Goal: Use online tool/utility: Utilize a website feature to perform a specific function

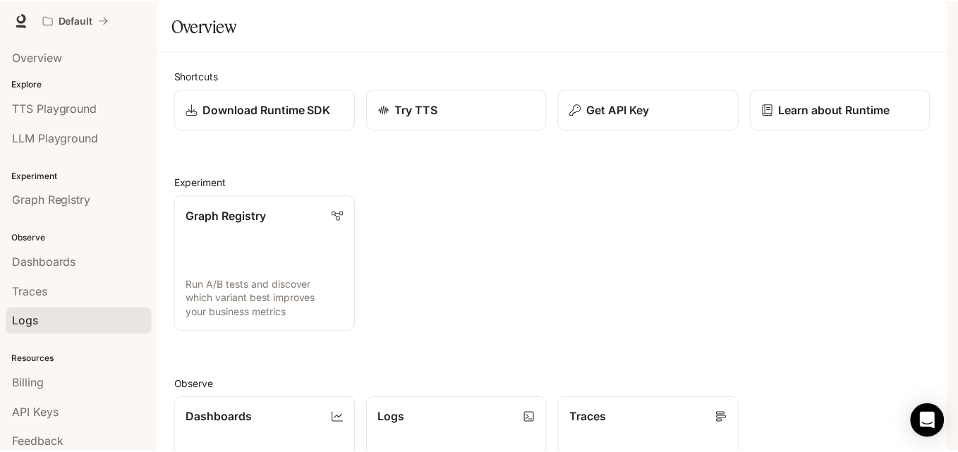
scroll to position [37, 0]
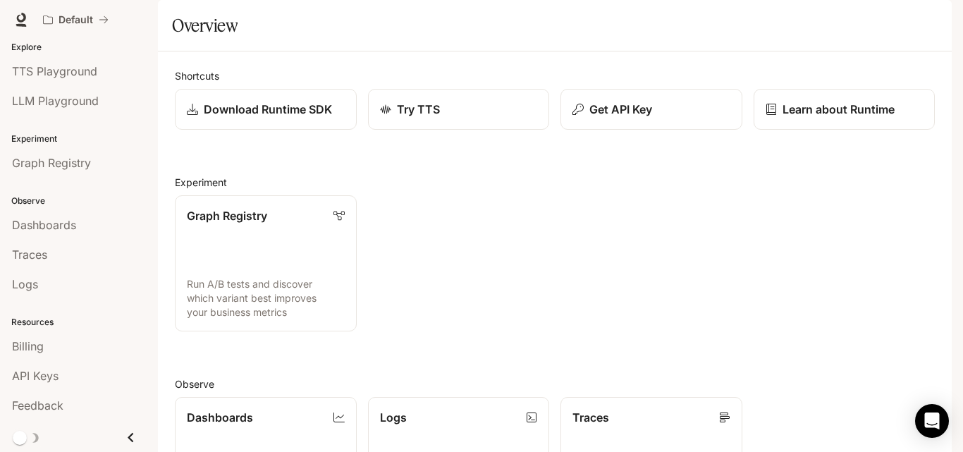
click at [37, 85] on li "TTS Playground" at bounding box center [79, 71] width 158 height 30
click at [37, 82] on link "TTS Playground" at bounding box center [79, 71] width 147 height 27
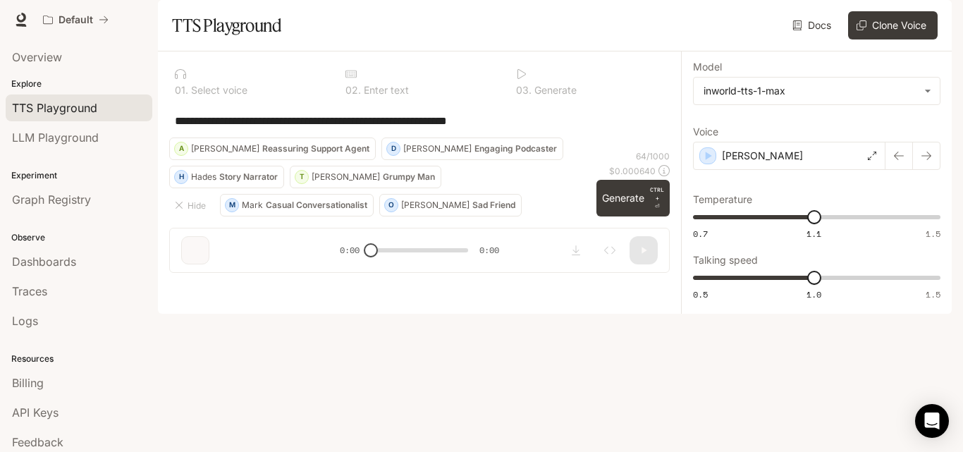
click at [530, 129] on textarea "**********" at bounding box center [419, 121] width 489 height 16
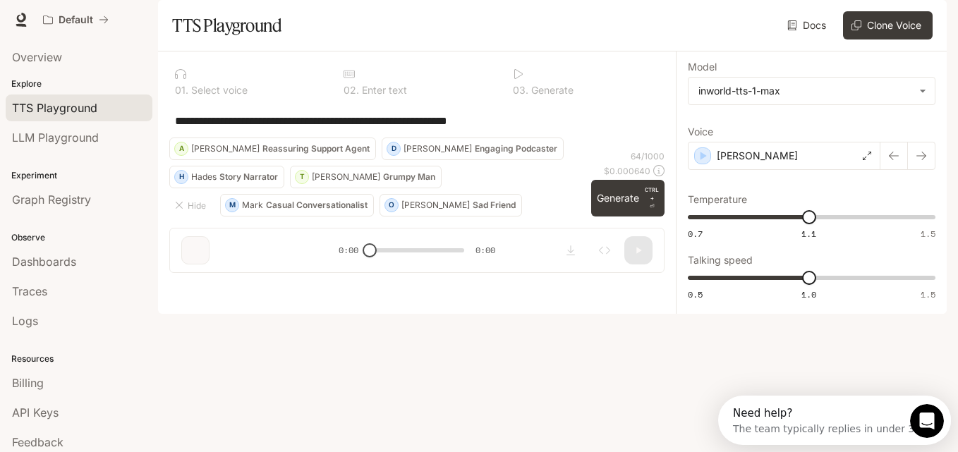
drag, startPoint x: 530, startPoint y: 154, endPoint x: 163, endPoint y: 174, distance: 367.9
click at [163, 174] on div "**********" at bounding box center [417, 167] width 518 height 233
type textarea "*"
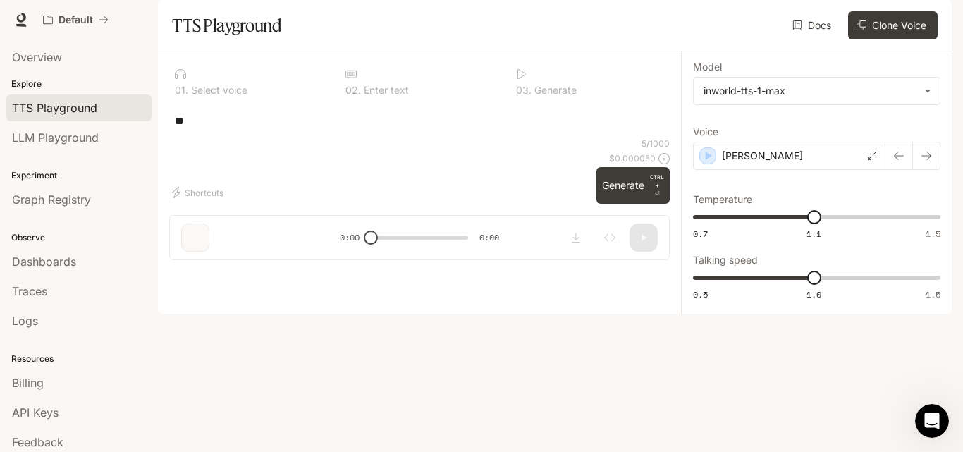
type textarea "*"
type textarea "**********"
click at [747, 163] on p "[PERSON_NAME]" at bounding box center [762, 156] width 81 height 14
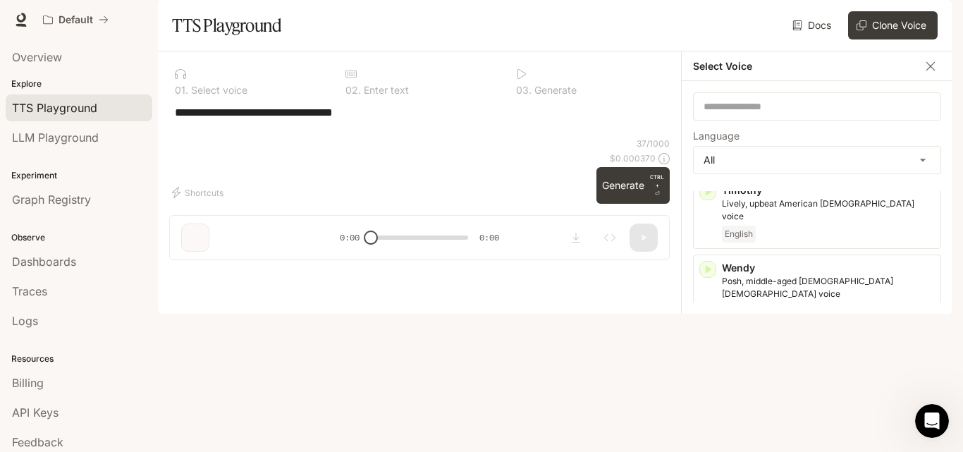
scroll to position [3217, 0]
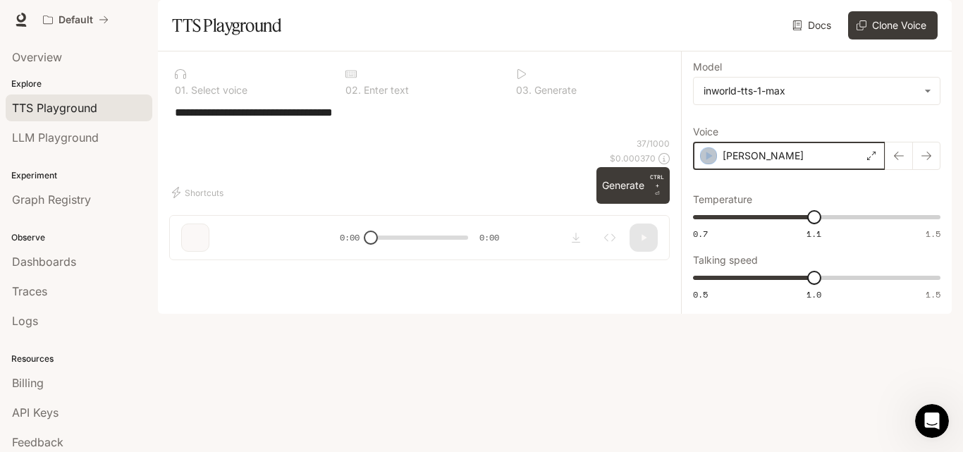
click at [709, 163] on icon "button" at bounding box center [709, 156] width 14 height 14
click at [625, 204] on button "Generate CTRL + ⏎" at bounding box center [633, 185] width 73 height 37
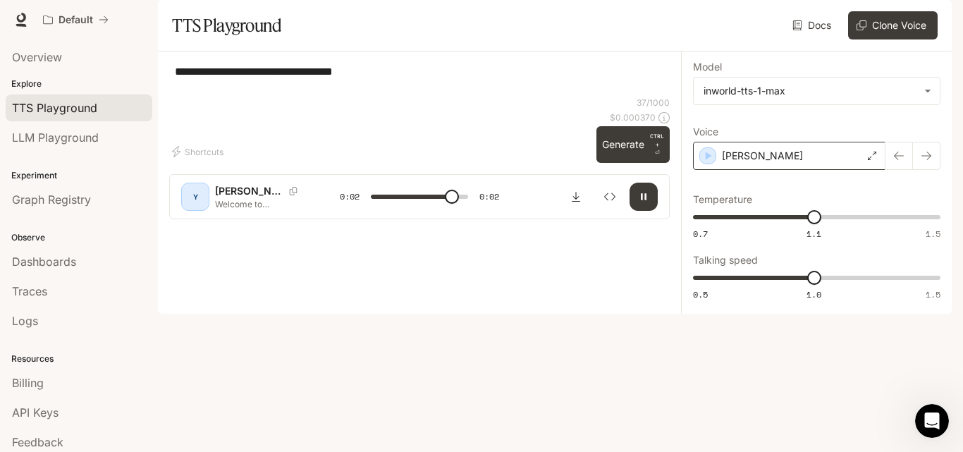
click at [783, 170] on div "[PERSON_NAME]" at bounding box center [789, 156] width 192 height 28
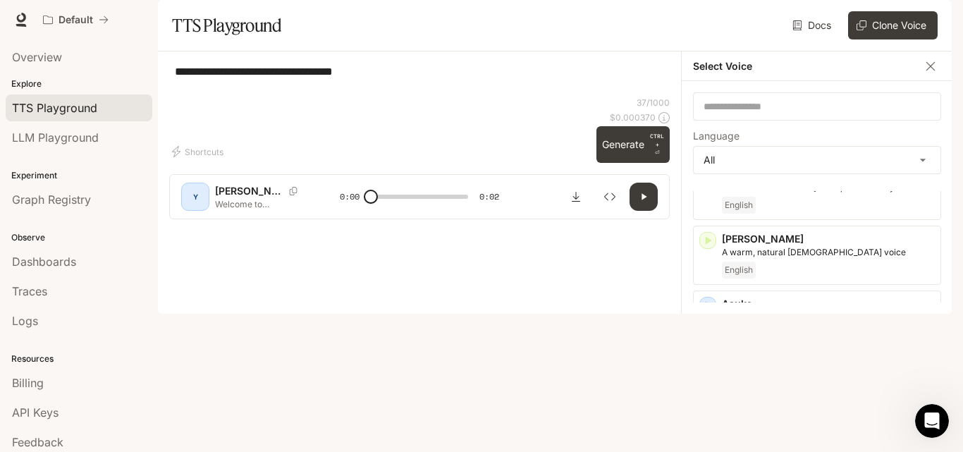
scroll to position [282, 0]
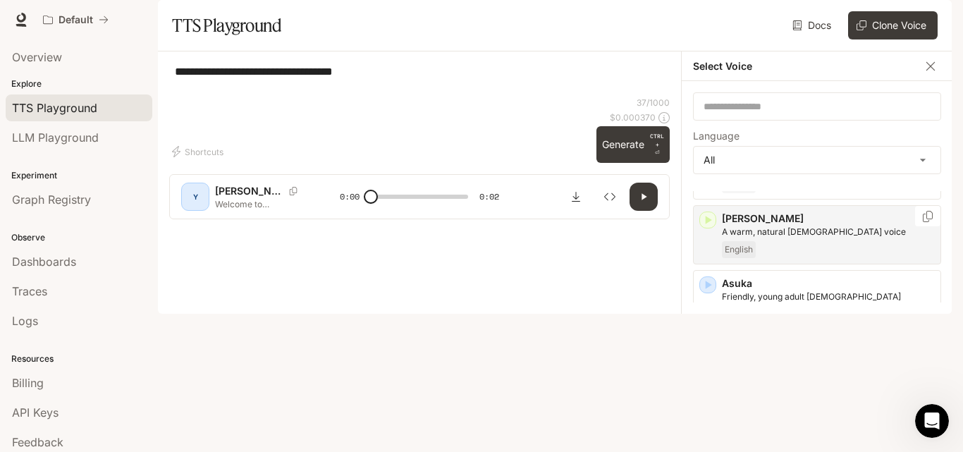
click at [719, 264] on div "[PERSON_NAME] A warm, natural [DEMOGRAPHIC_DATA] voice English" at bounding box center [817, 234] width 248 height 59
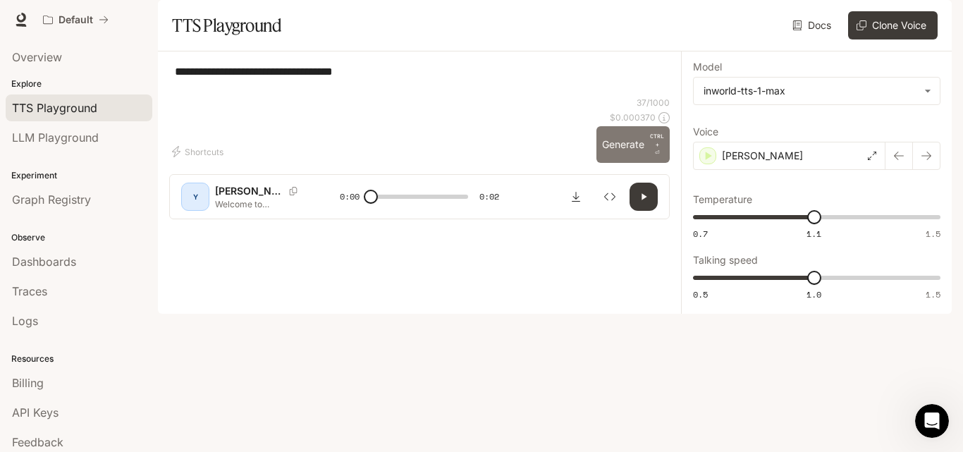
click at [658, 163] on button "Generate CTRL + ⏎" at bounding box center [633, 144] width 73 height 37
click at [615, 163] on button "Generate CTRL + ⏎" at bounding box center [633, 144] width 73 height 37
click at [620, 163] on button "Generate CTRL + ⏎" at bounding box center [633, 144] width 73 height 37
click at [757, 170] on div "[PERSON_NAME]" at bounding box center [789, 156] width 192 height 28
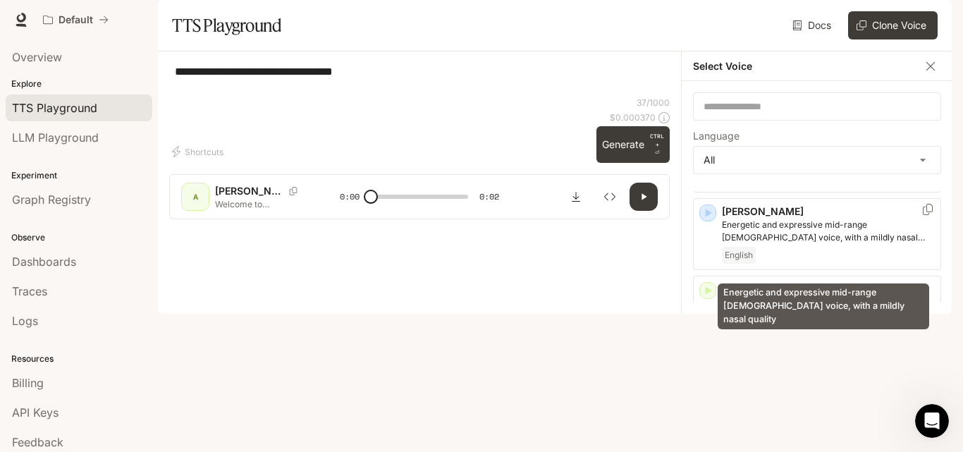
scroll to position [353, 0]
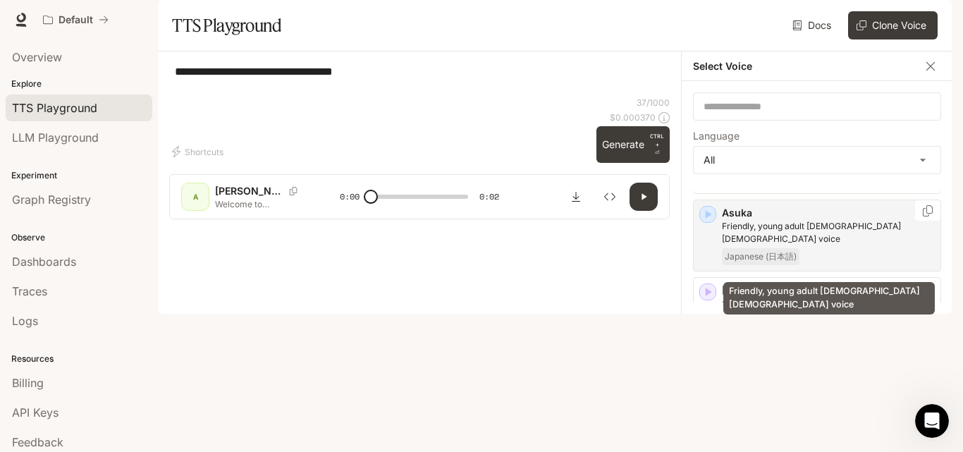
click at [727, 245] on p "Friendly, young adult [DEMOGRAPHIC_DATA] [DEMOGRAPHIC_DATA] voice" at bounding box center [828, 232] width 213 height 25
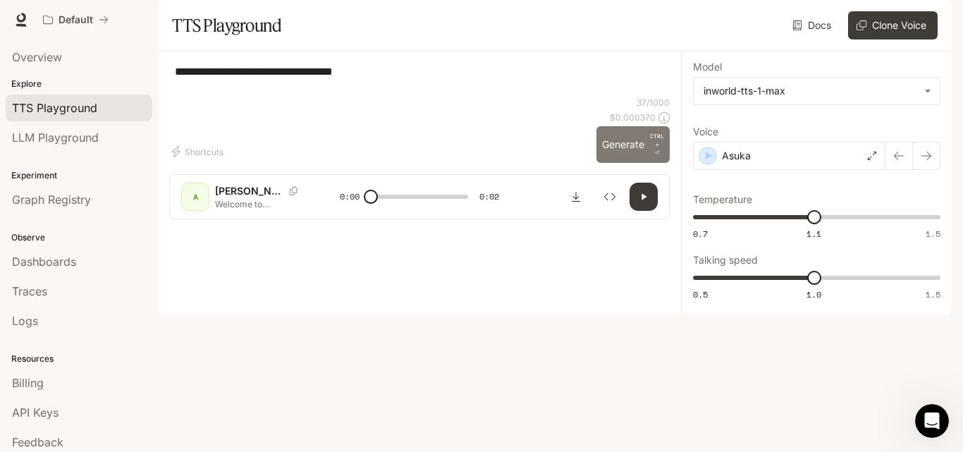
click at [611, 163] on button "Generate CTRL + ⏎" at bounding box center [633, 144] width 73 height 37
click at [652, 157] on p "CTRL + ⏎" at bounding box center [657, 144] width 14 height 25
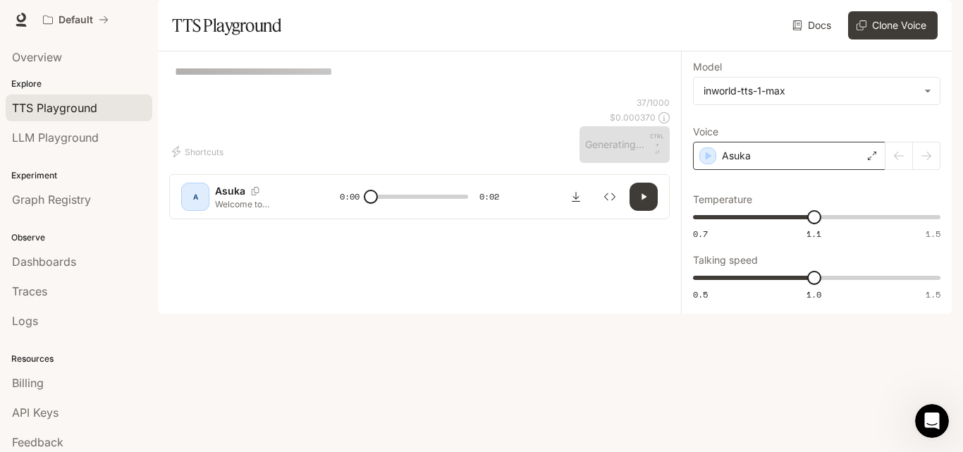
click at [772, 170] on div "Asuka" at bounding box center [789, 156] width 192 height 28
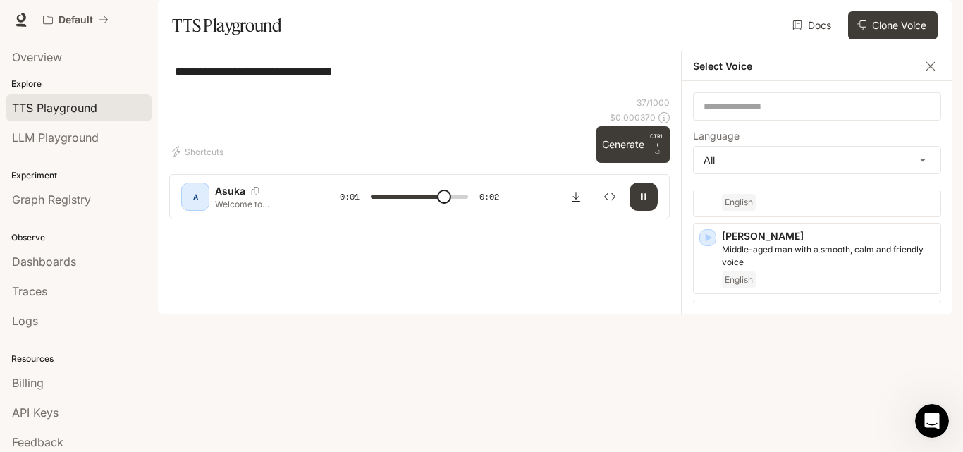
scroll to position [564, 0]
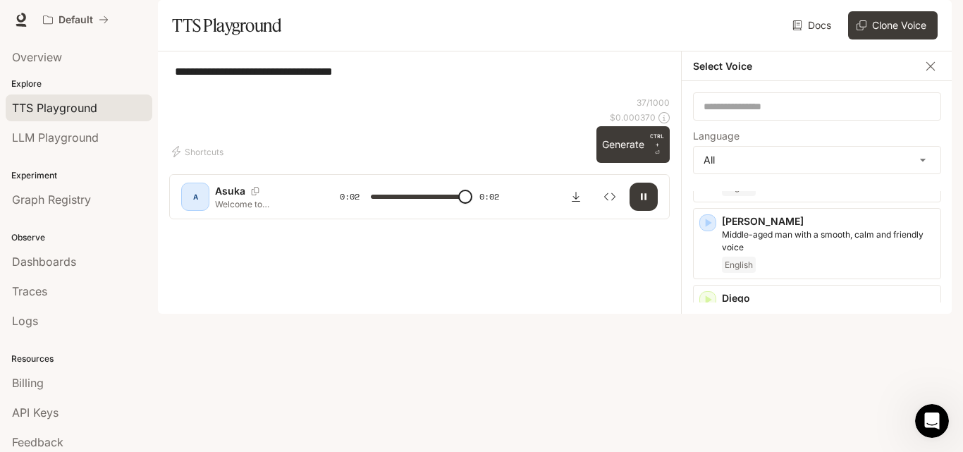
type input "*"
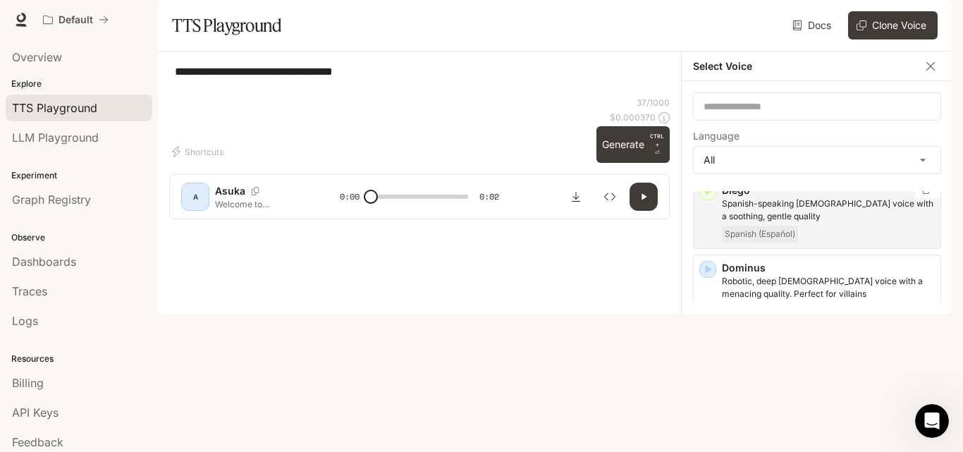
scroll to position [776, 0]
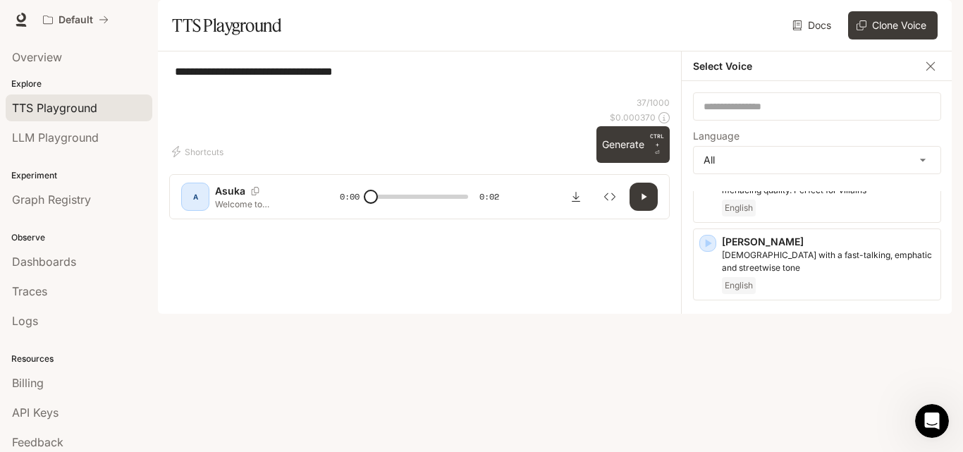
click at [601, 97] on div "**********" at bounding box center [419, 80] width 501 height 34
click at [931, 70] on icon "button" at bounding box center [930, 65] width 8 height 8
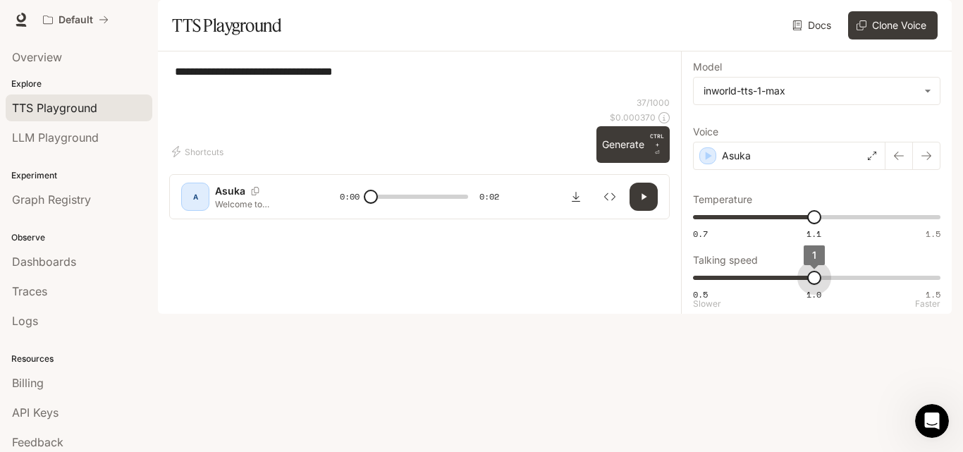
drag, startPoint x: 813, startPoint y: 320, endPoint x: 800, endPoint y: 324, distance: 14.0
click at [807, 285] on span "1" at bounding box center [814, 278] width 14 height 14
type input "*"
drag, startPoint x: 792, startPoint y: 319, endPoint x: 814, endPoint y: 321, distance: 22.6
click at [814, 285] on span "1" at bounding box center [814, 278] width 14 height 14
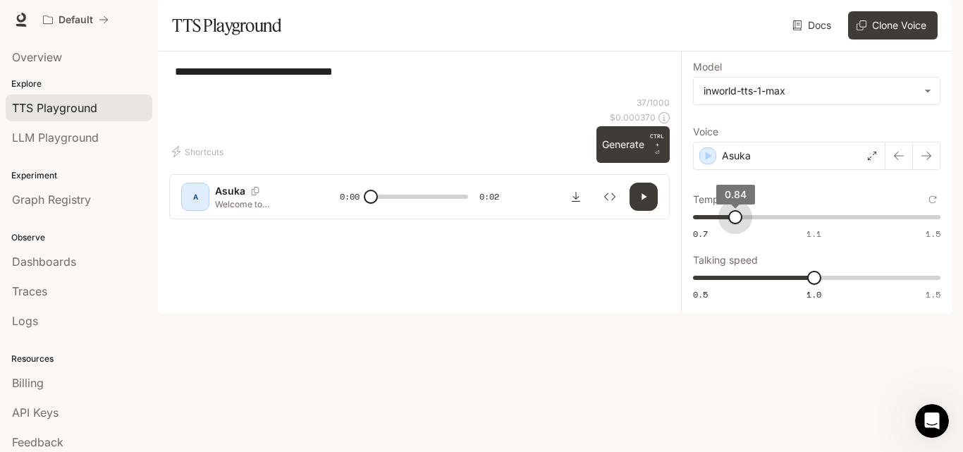
type input "***"
drag, startPoint x: 811, startPoint y: 254, endPoint x: 637, endPoint y: 292, distance: 177.6
click at [665, 267] on div "**********" at bounding box center [555, 182] width 794 height 262
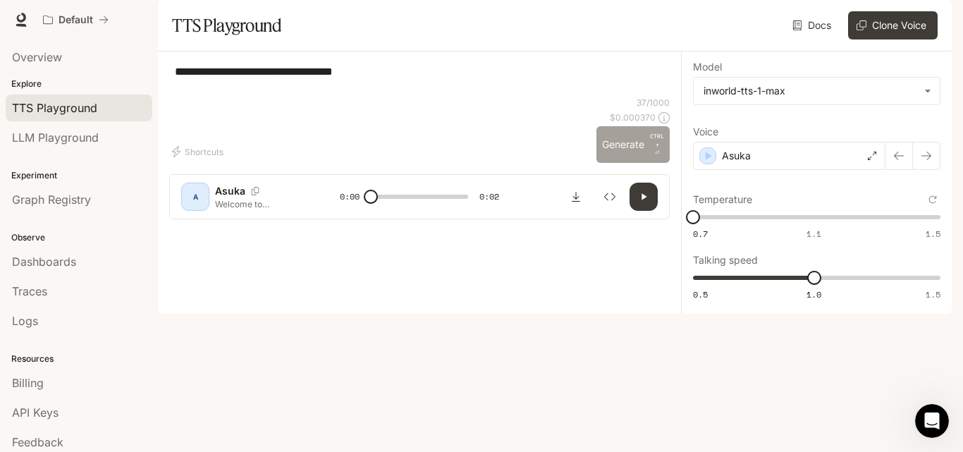
click at [620, 163] on button "Generate CTRL + ⏎" at bounding box center [633, 144] width 73 height 37
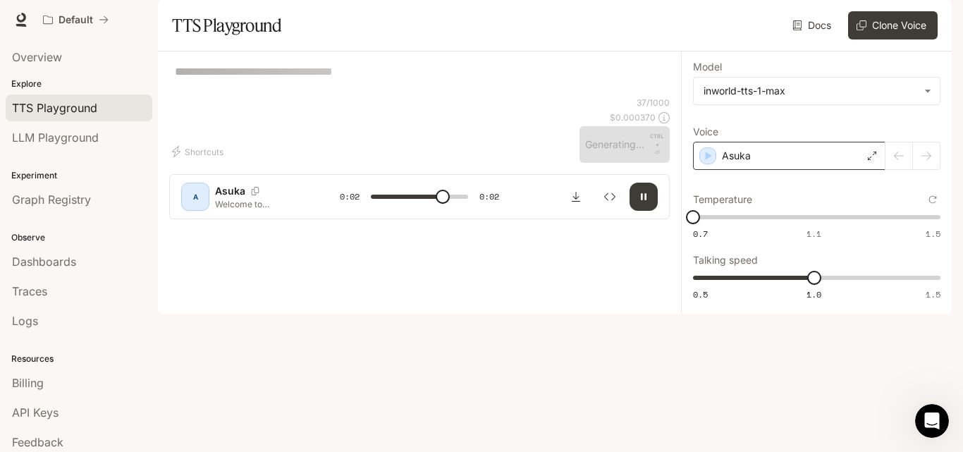
click at [744, 163] on p "Asuka" at bounding box center [736, 156] width 29 height 14
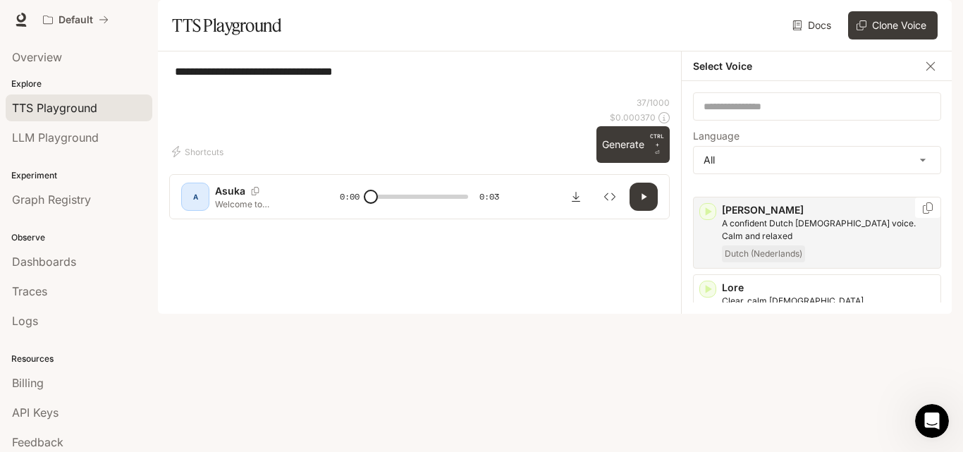
scroll to position [1763, 0]
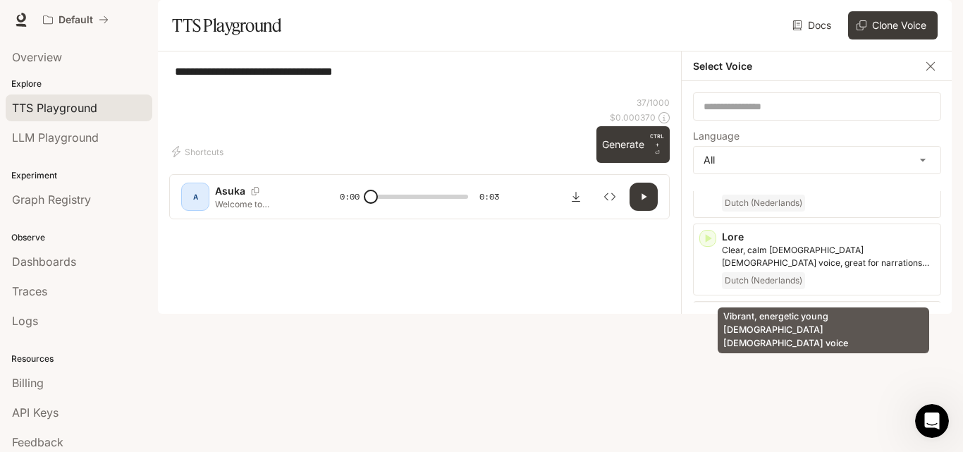
click at [724, 322] on p "Vibrant, energetic young [DEMOGRAPHIC_DATA] [DEMOGRAPHIC_DATA] voice" at bounding box center [828, 334] width 213 height 25
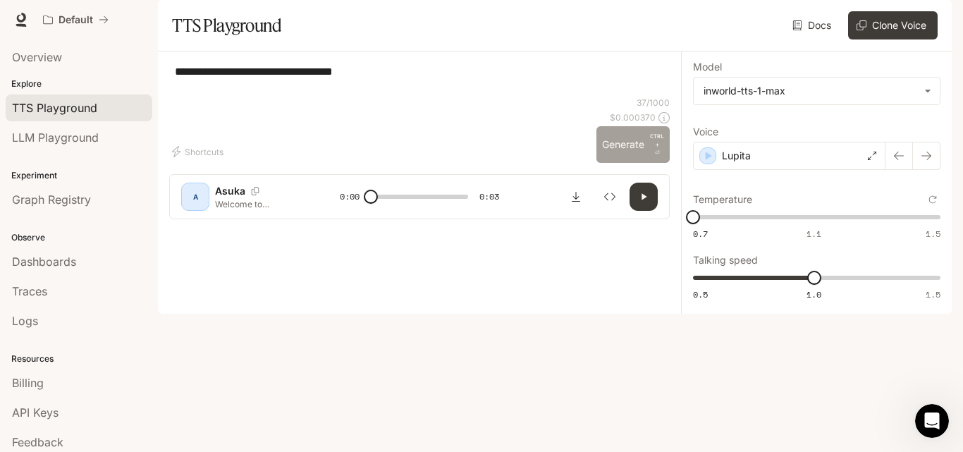
click at [636, 163] on button "Generate CTRL + ⏎" at bounding box center [633, 144] width 73 height 37
click at [761, 170] on div "Lupita" at bounding box center [789, 156] width 192 height 28
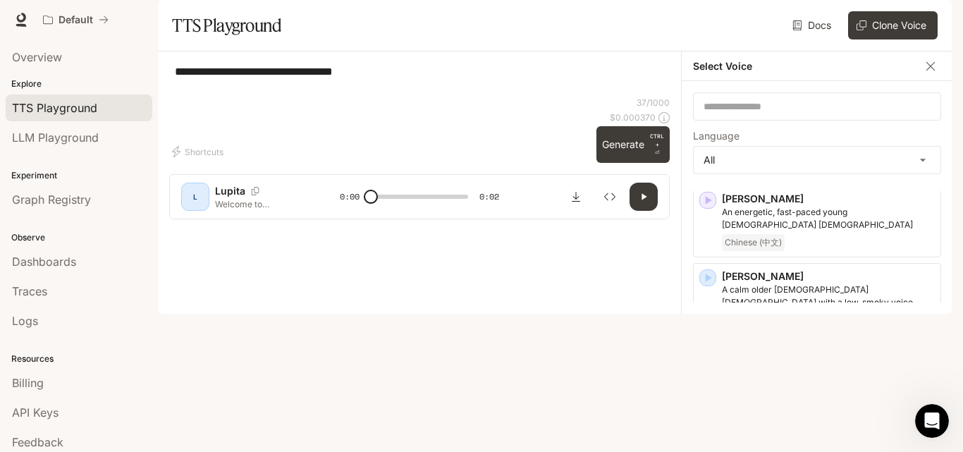
scroll to position [1410, 0]
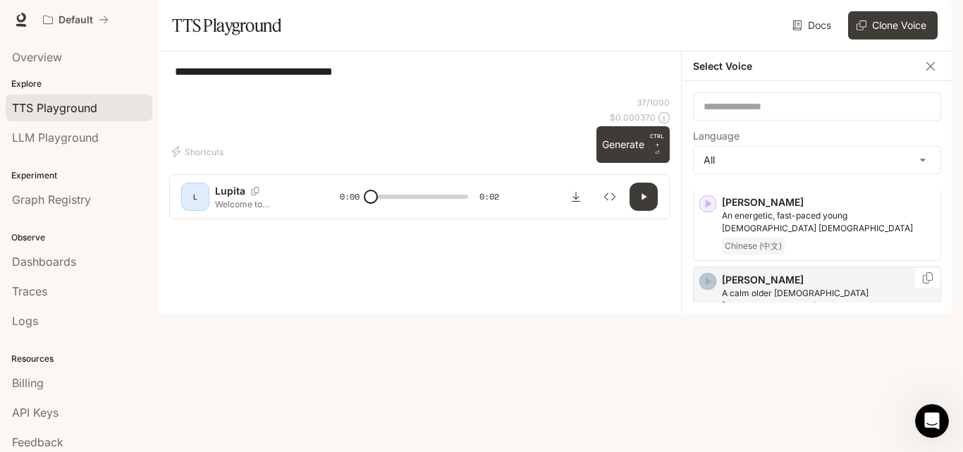
click at [714, 274] on icon "button" at bounding box center [708, 281] width 14 height 14
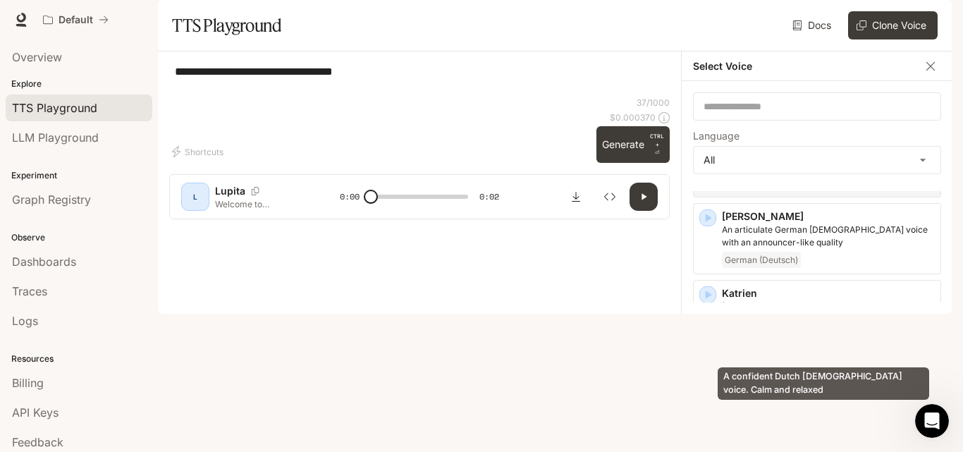
scroll to position [1481, 0]
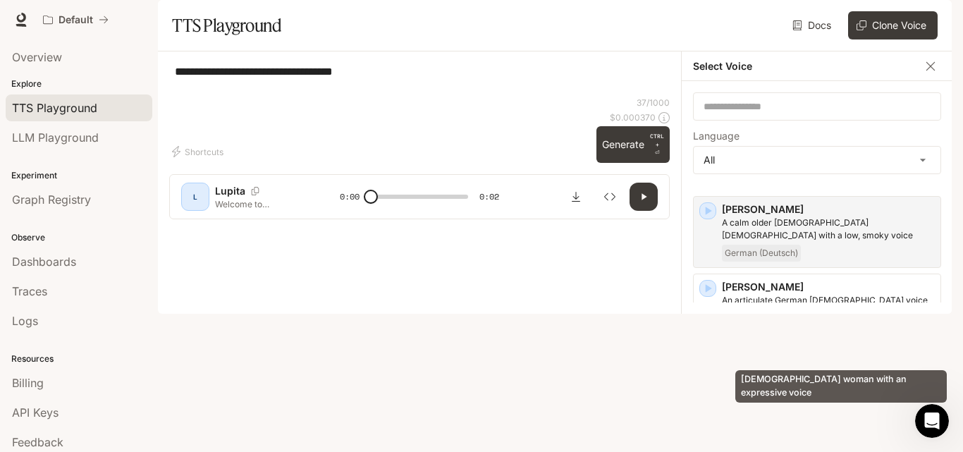
click at [731, 371] on p "[DEMOGRAPHIC_DATA] woman with an expressive voice" at bounding box center [828, 383] width 213 height 25
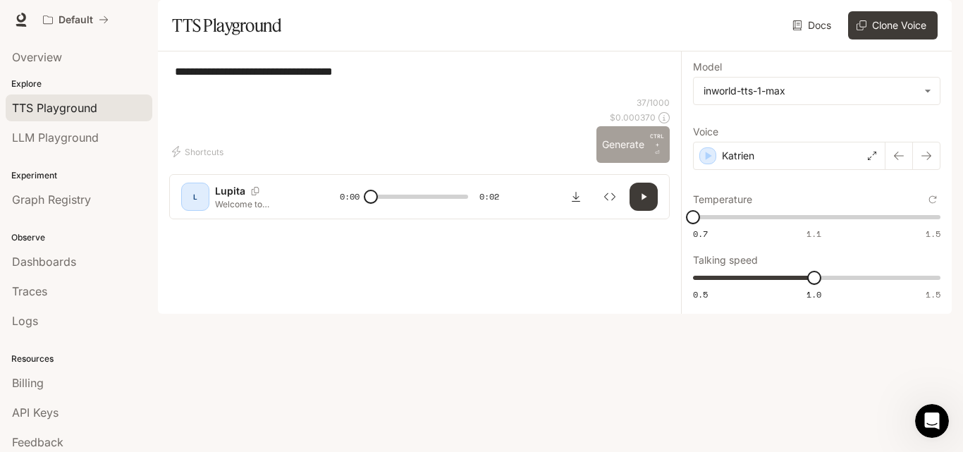
click at [637, 163] on button "Generate CTRL + ⏎" at bounding box center [633, 144] width 73 height 37
click at [757, 170] on div "Katrien" at bounding box center [789, 156] width 192 height 28
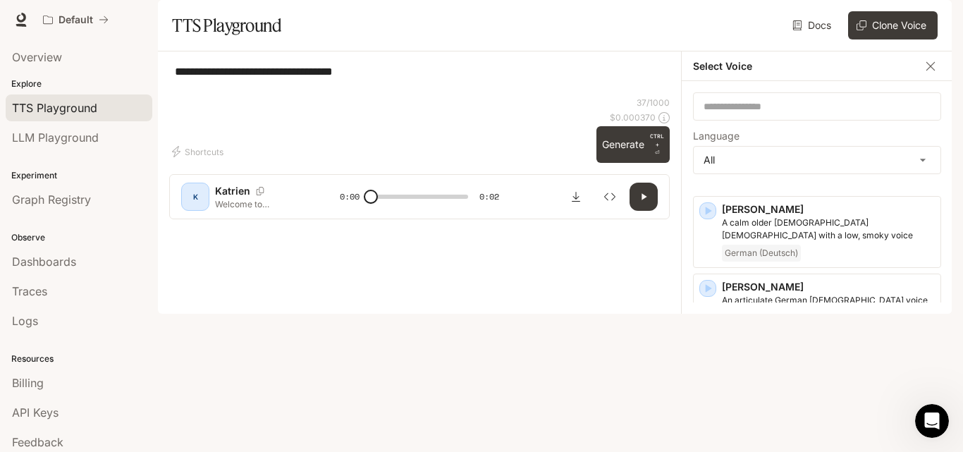
scroll to position [1763, 0]
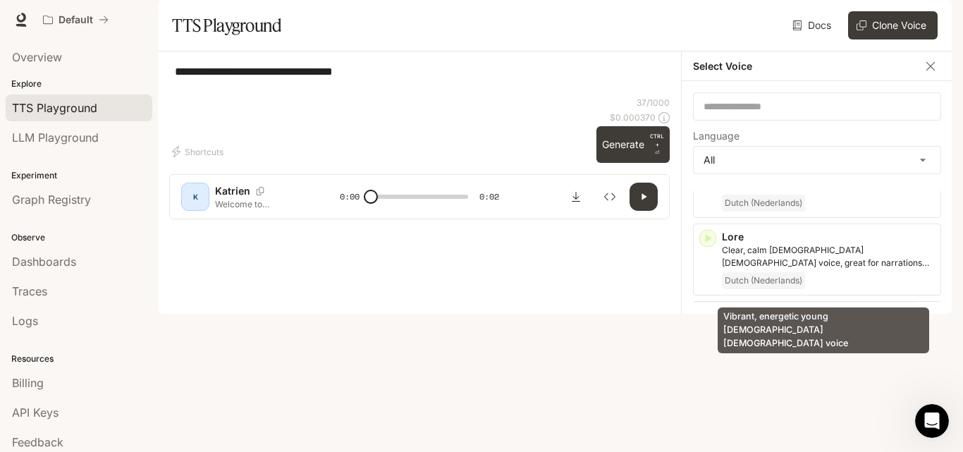
click at [748, 322] on p "Vibrant, energetic young [DEMOGRAPHIC_DATA] [DEMOGRAPHIC_DATA] voice" at bounding box center [828, 334] width 213 height 25
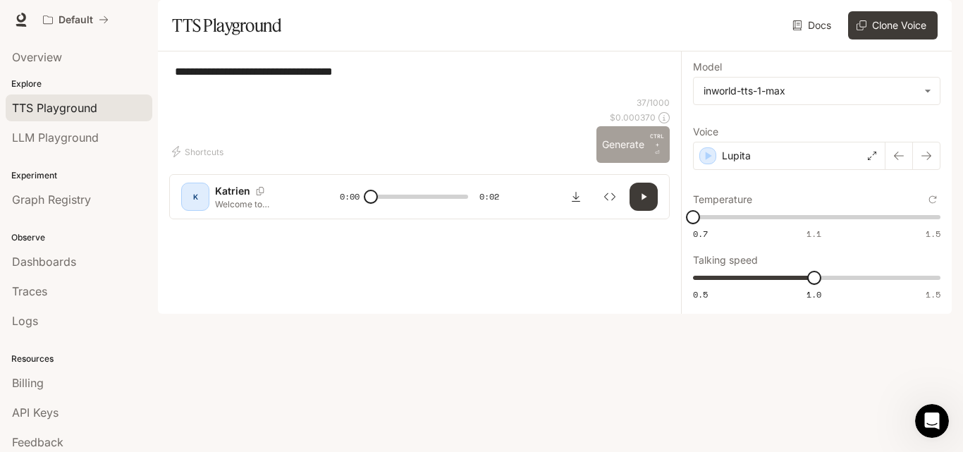
click at [622, 163] on button "Generate CTRL + ⏎" at bounding box center [633, 144] width 73 height 37
type input "*"
click at [753, 170] on div "Lupita" at bounding box center [789, 156] width 192 height 28
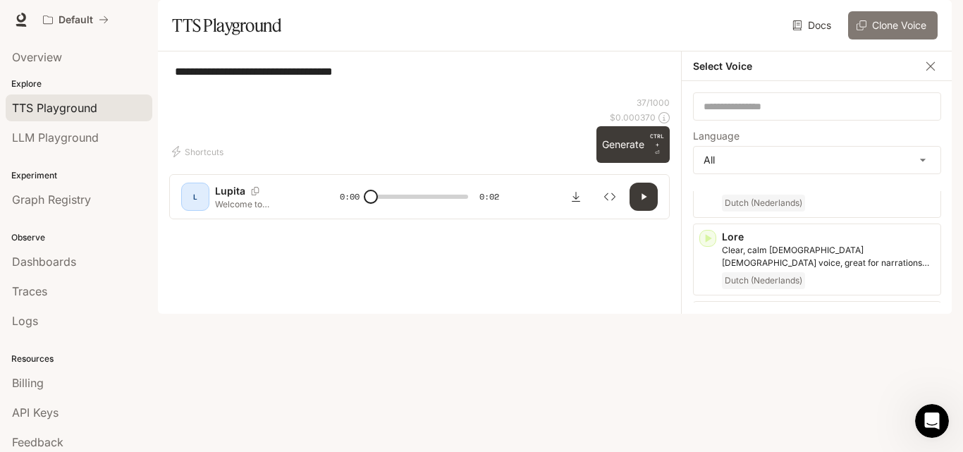
click at [903, 39] on button "Clone Voice" at bounding box center [893, 25] width 90 height 28
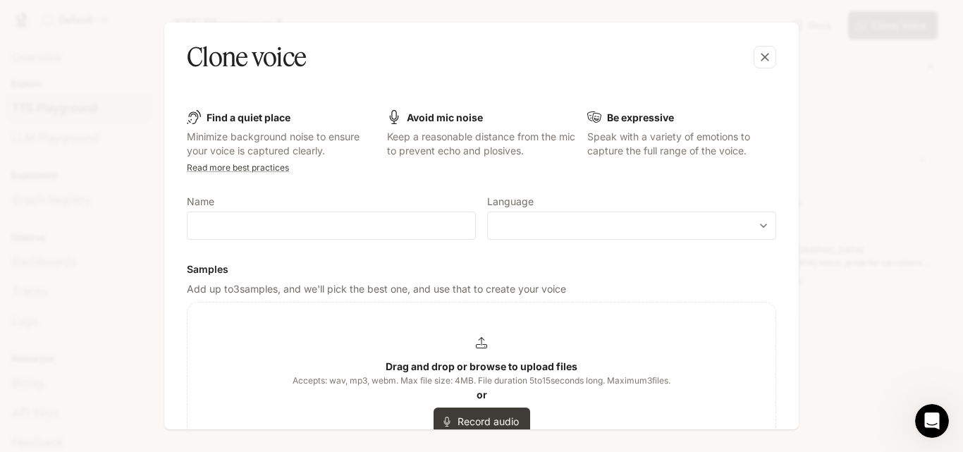
click at [429, 362] on b "Drag and drop or browse to upload files" at bounding box center [482, 366] width 192 height 12
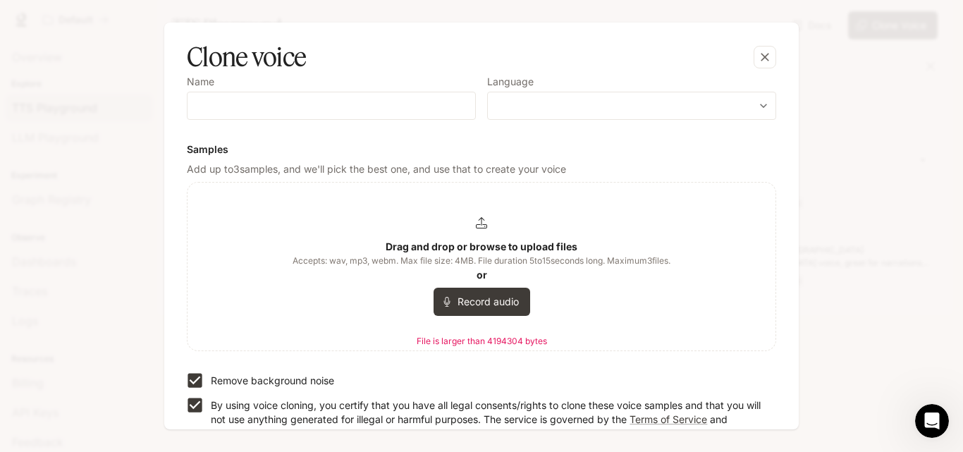
scroll to position [111, 0]
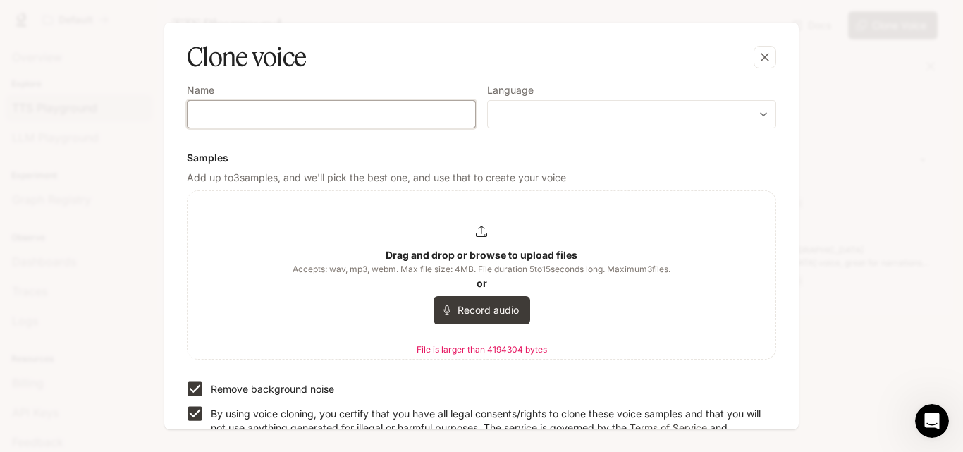
click at [343, 116] on input "text" at bounding box center [332, 114] width 288 height 14
type input "*****"
click at [501, 112] on body "**********" at bounding box center [481, 226] width 963 height 452
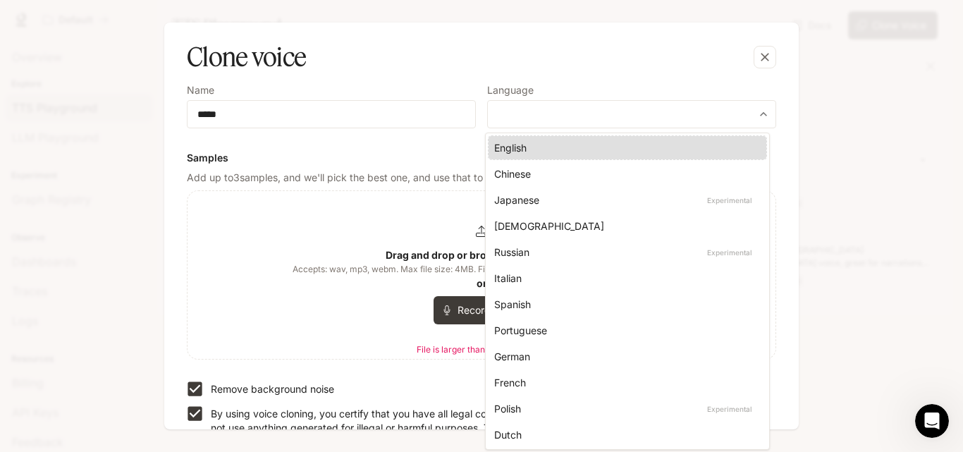
click at [521, 151] on div "English" at bounding box center [624, 147] width 261 height 15
type input "*****"
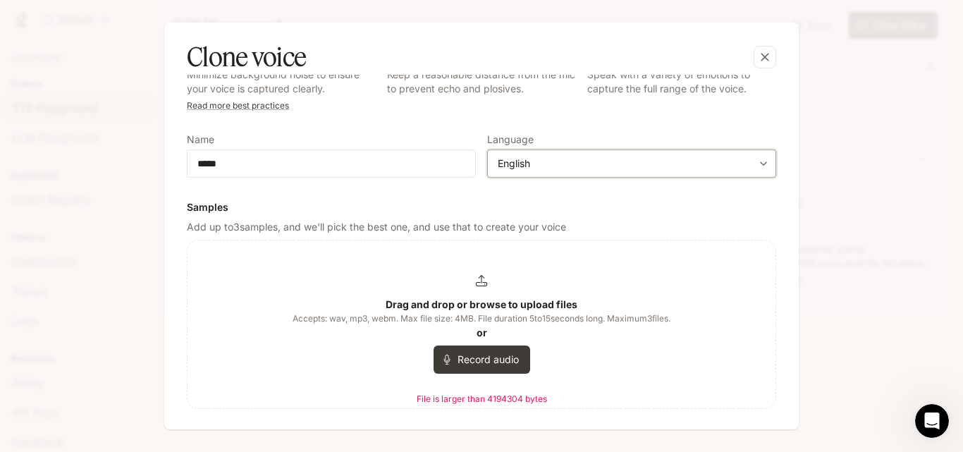
scroll to position [0, 0]
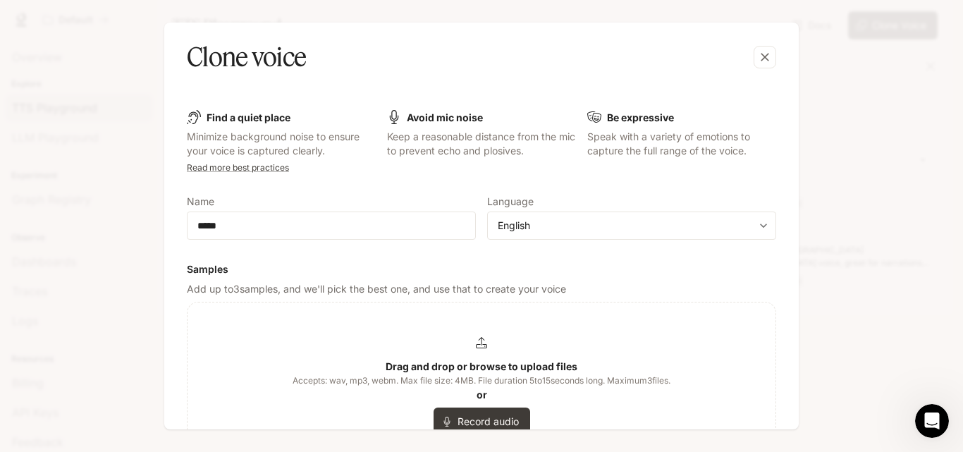
click at [765, 59] on icon "button" at bounding box center [765, 57] width 14 height 14
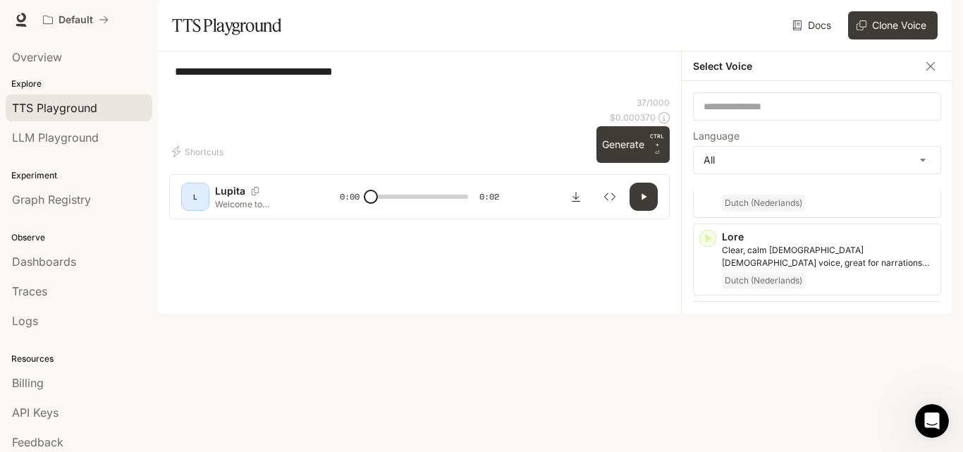
click at [638, 202] on icon "button" at bounding box center [643, 196] width 11 height 11
click at [642, 163] on button "Generate CTRL + ⏎" at bounding box center [633, 144] width 73 height 37
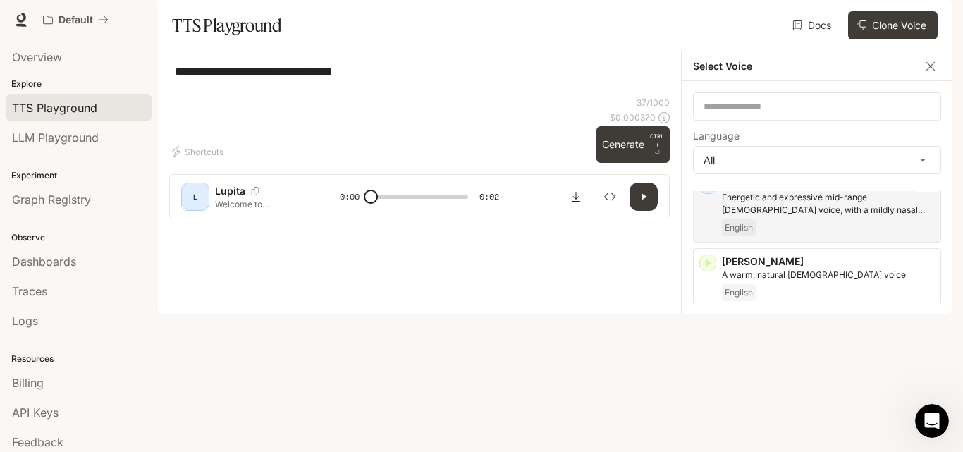
scroll to position [282, 0]
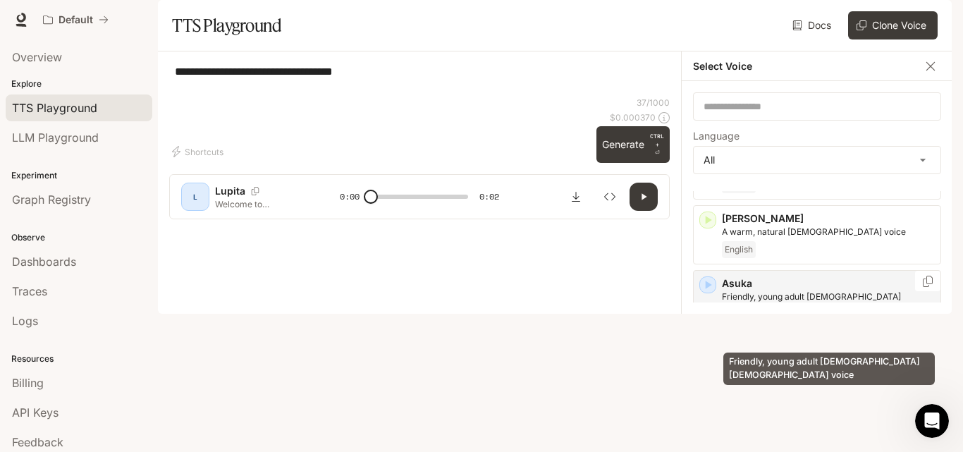
click at [752, 316] on p "Friendly, young adult [DEMOGRAPHIC_DATA] [DEMOGRAPHIC_DATA] voice" at bounding box center [828, 302] width 213 height 25
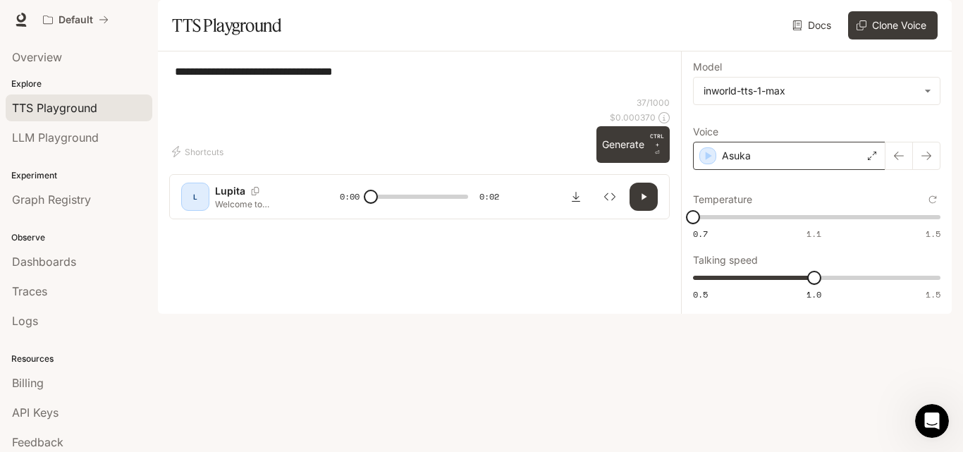
click at [749, 163] on p "Asuka" at bounding box center [736, 156] width 29 height 14
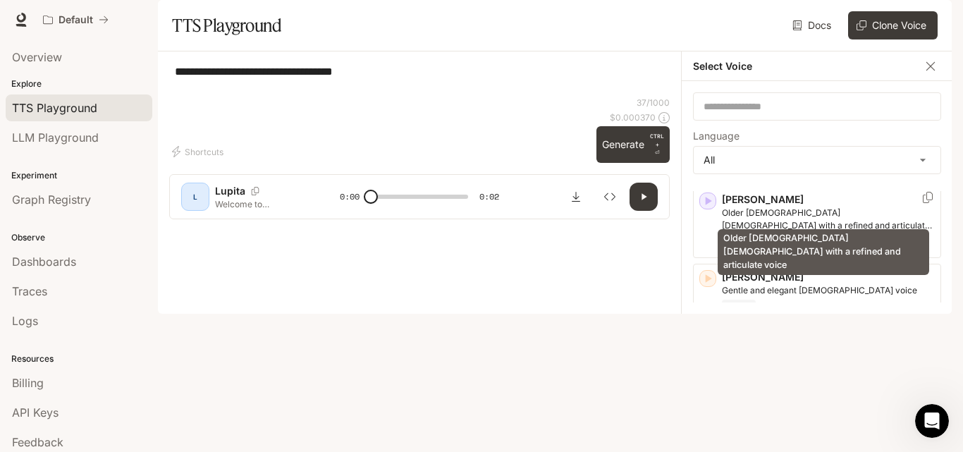
scroll to position [494, 0]
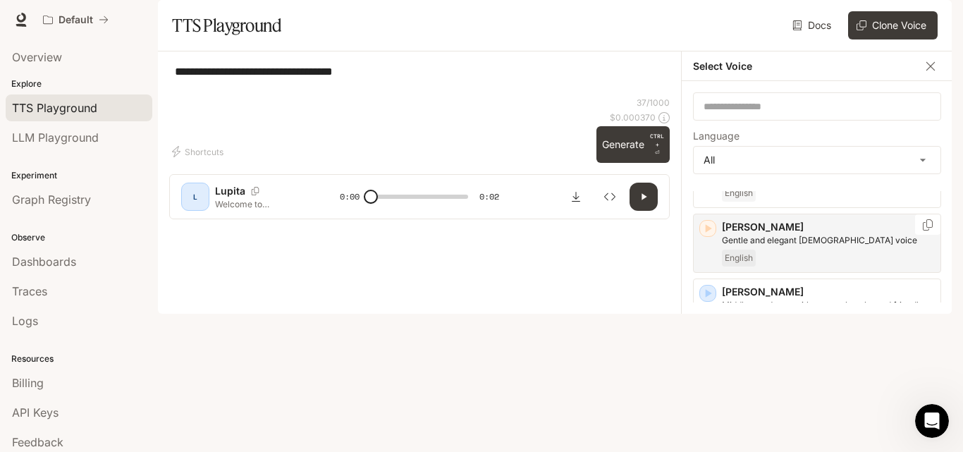
click at [768, 267] on div "English" at bounding box center [828, 258] width 213 height 17
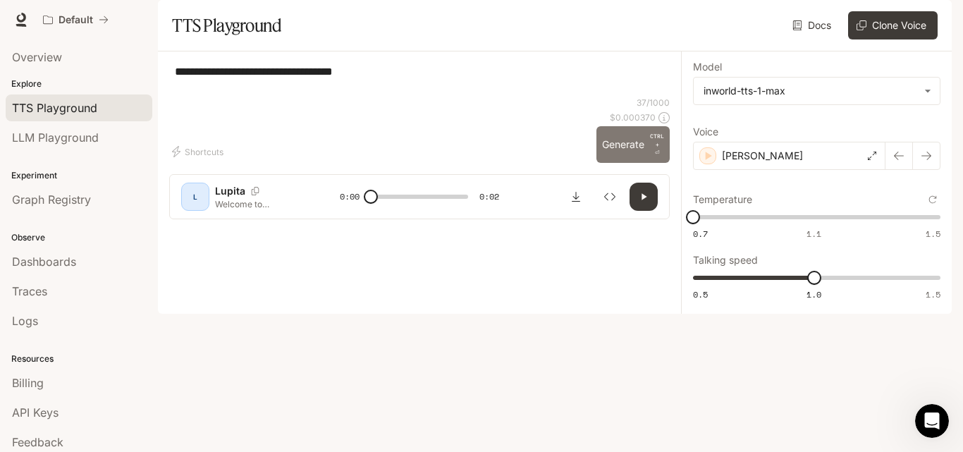
click at [642, 163] on button "Generate CTRL + ⏎" at bounding box center [633, 144] width 73 height 37
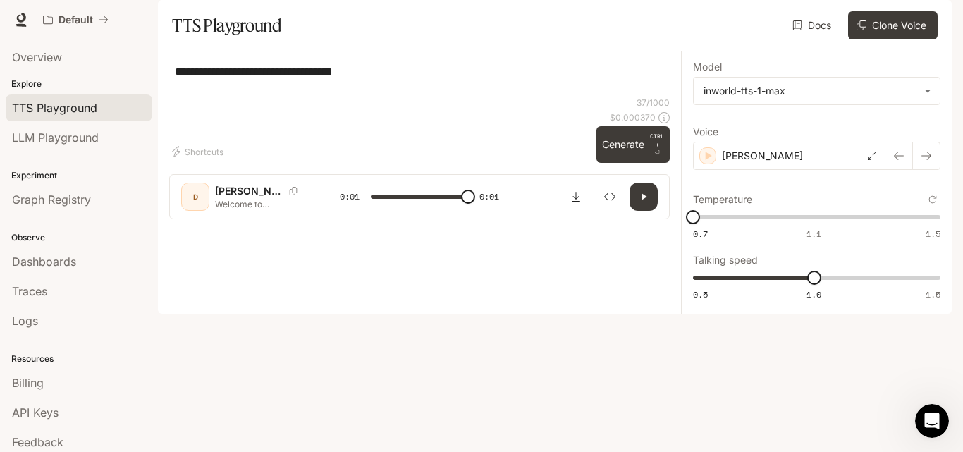
type input "*"
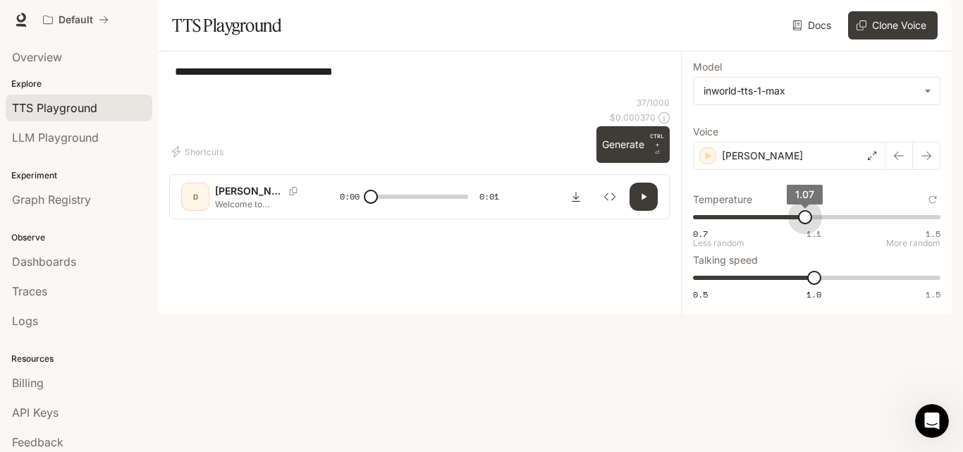
type input "****"
drag, startPoint x: 694, startPoint y: 254, endPoint x: 821, endPoint y: 263, distance: 127.2
click at [812, 224] on span "1.07" at bounding box center [805, 217] width 14 height 14
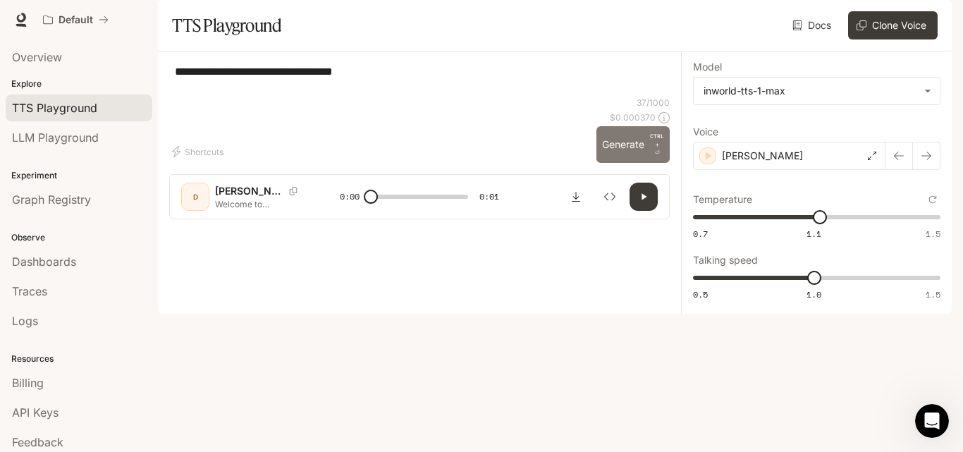
click at [647, 163] on button "Generate CTRL + ⏎" at bounding box center [633, 144] width 73 height 37
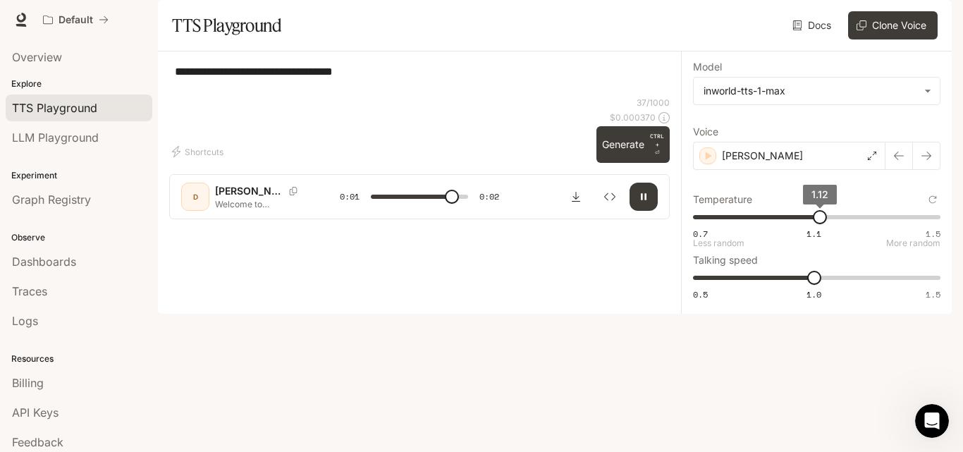
type input "***"
type input "****"
type input "***"
type input "****"
type input "*"
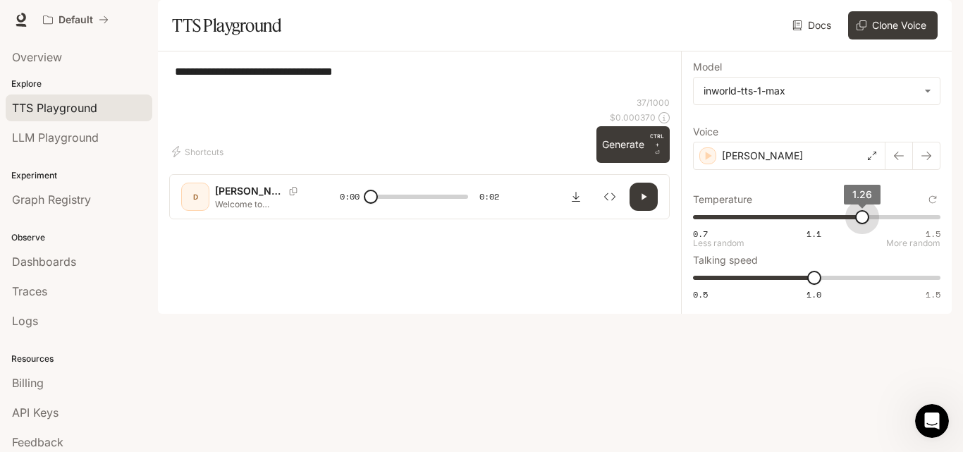
drag, startPoint x: 824, startPoint y: 255, endPoint x: 867, endPoint y: 254, distance: 43.0
click at [867, 224] on span "1.26" at bounding box center [862, 217] width 14 height 14
type input "****"
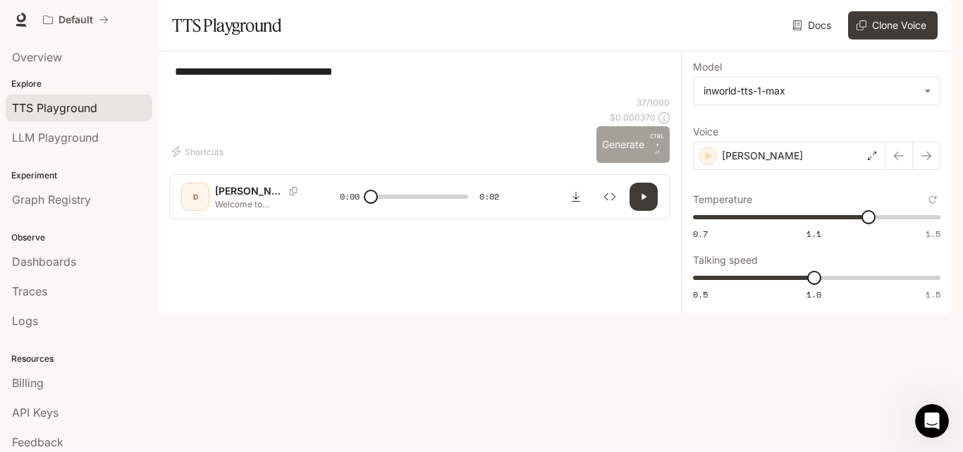
click at [636, 163] on button "Generate CTRL + ⏎" at bounding box center [633, 144] width 73 height 37
click at [821, 170] on div "[PERSON_NAME]" at bounding box center [789, 156] width 192 height 28
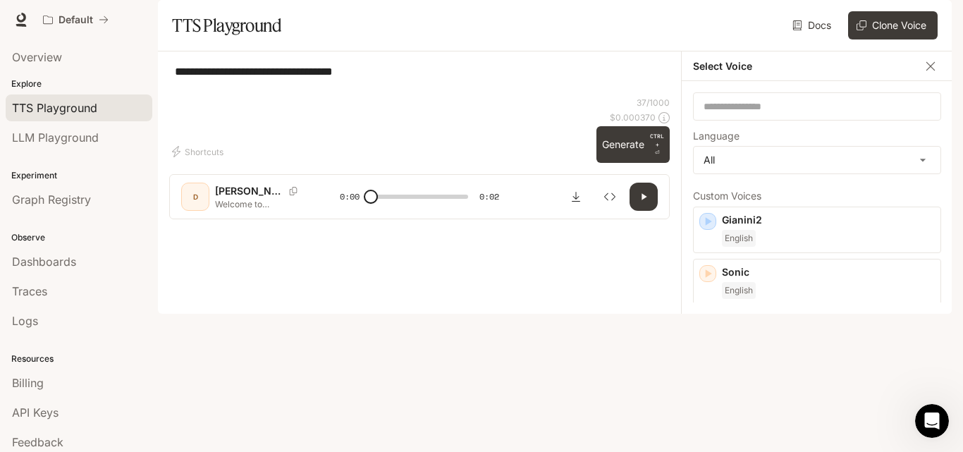
click at [611, 97] on div "**********" at bounding box center [419, 80] width 501 height 34
click at [926, 73] on icon "button" at bounding box center [931, 66] width 14 height 14
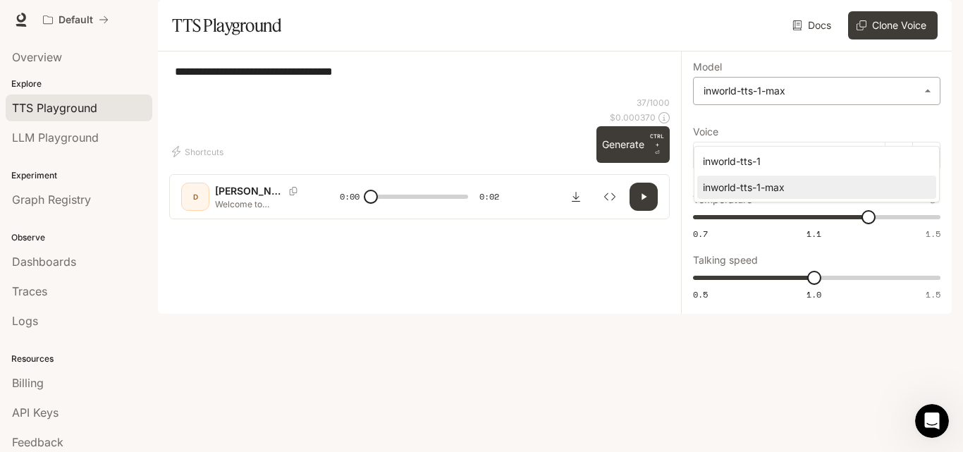
click at [792, 116] on body "**********" at bounding box center [481, 226] width 963 height 452
click at [760, 204] on div at bounding box center [481, 226] width 963 height 452
click at [764, 170] on div "[PERSON_NAME]" at bounding box center [789, 156] width 192 height 28
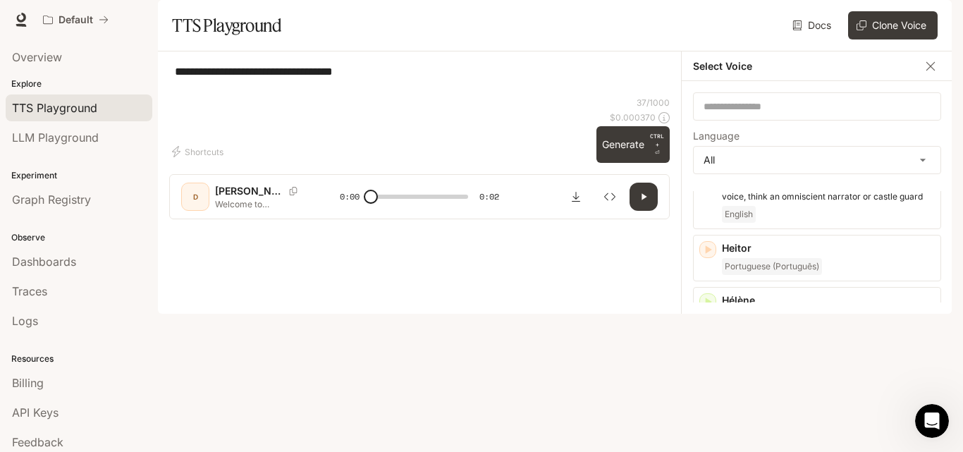
scroll to position [1199, 0]
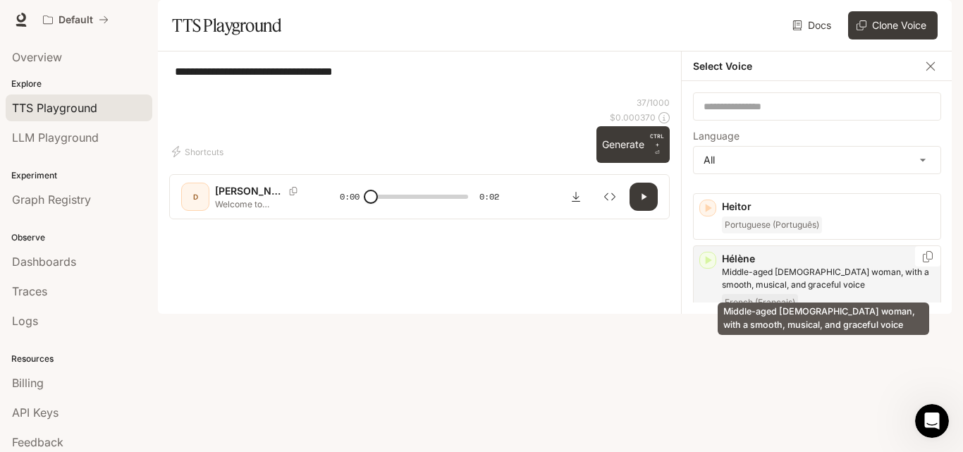
click at [775, 271] on p "Middle-aged [DEMOGRAPHIC_DATA] woman, with a smooth, musical, and graceful voice" at bounding box center [828, 278] width 213 height 25
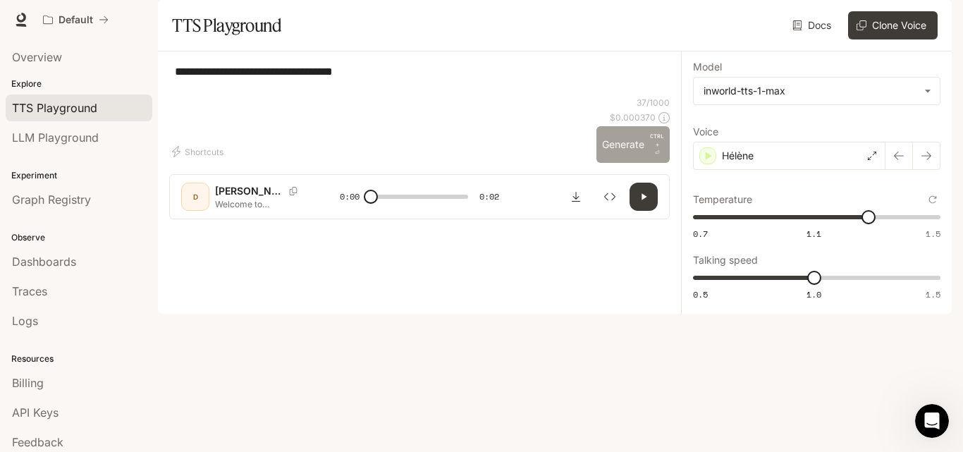
click at [642, 163] on button "Generate CTRL + ⏎" at bounding box center [633, 144] width 73 height 37
click at [821, 134] on body "**********" at bounding box center [481, 226] width 963 height 452
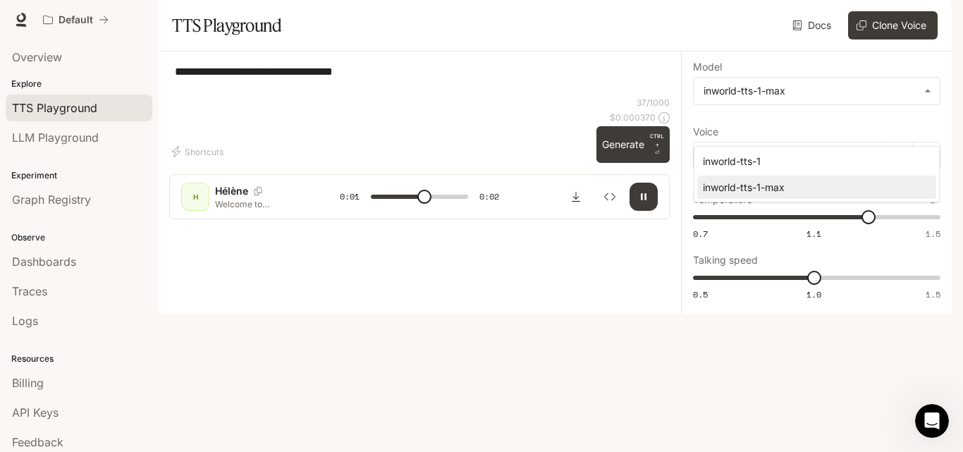
click at [522, 295] on div at bounding box center [481, 226] width 963 height 452
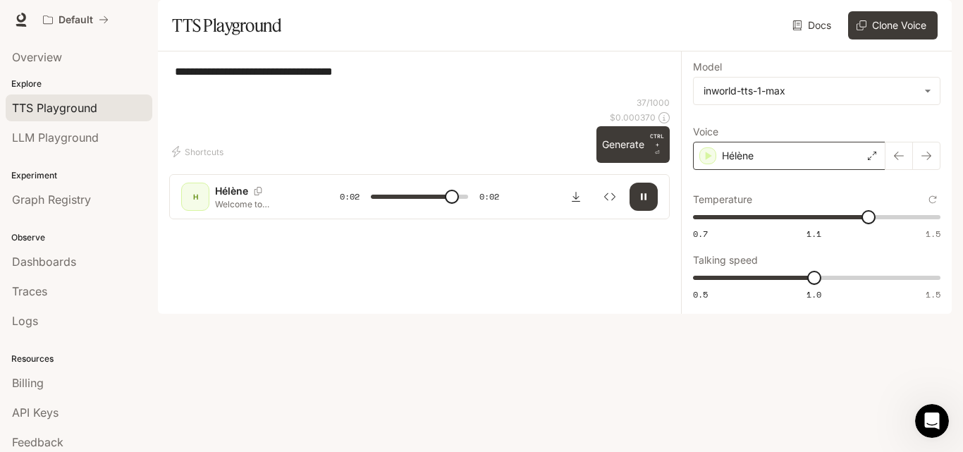
click at [769, 170] on div "Hélène" at bounding box center [789, 156] width 192 height 28
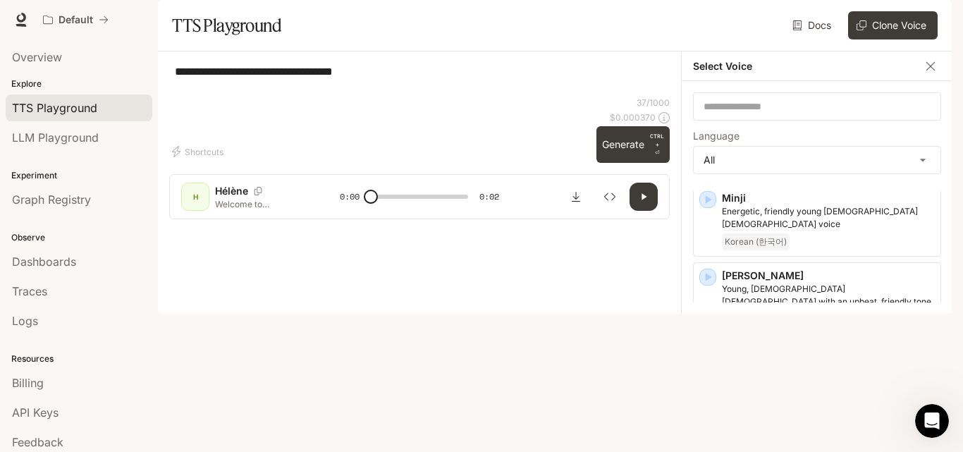
scroll to position [2256, 0]
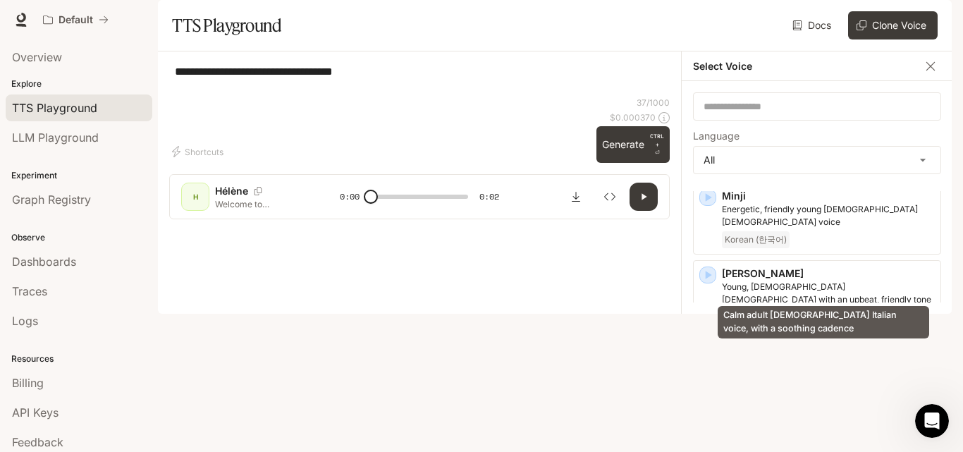
click at [740, 358] on p "Calm adult [DEMOGRAPHIC_DATA] Italian voice, with a soothing cadence" at bounding box center [828, 370] width 213 height 25
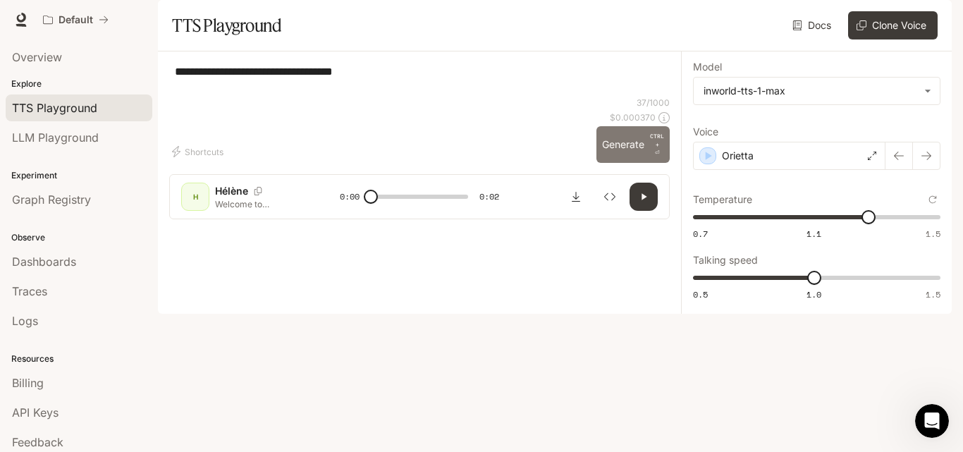
click at [642, 163] on button "Generate CTRL + ⏎" at bounding box center [633, 144] width 73 height 37
click at [238, 96] on textarea "**********" at bounding box center [419, 79] width 489 height 32
type input "***"
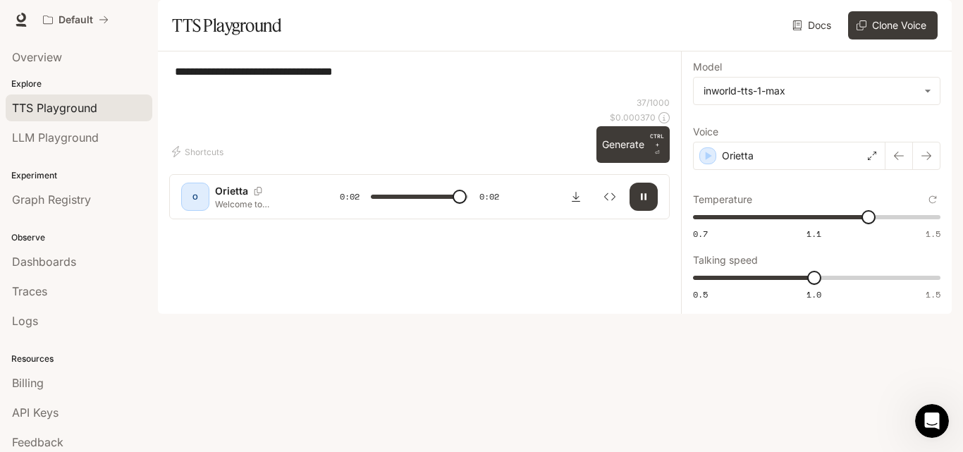
type textarea "**********"
type input "*"
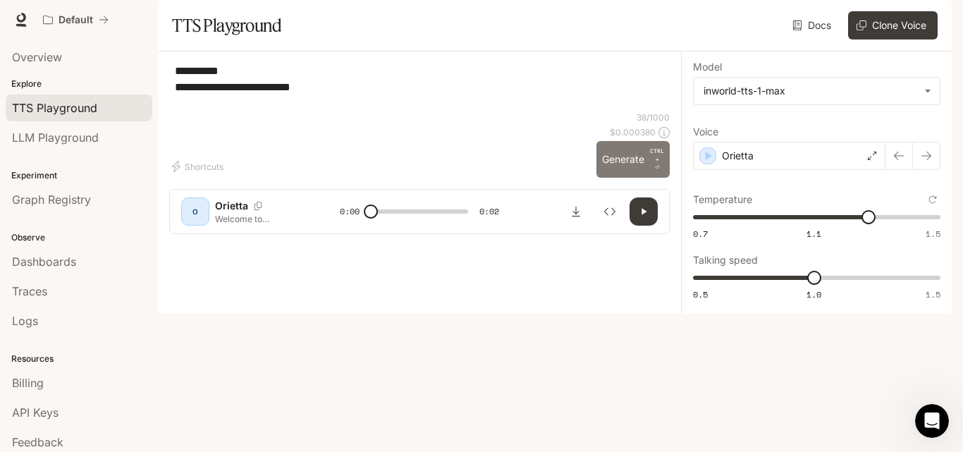
type textarea "**********"
click at [618, 178] on button "Generate CTRL + ⏎" at bounding box center [633, 159] width 73 height 37
click at [797, 170] on div "Orietta" at bounding box center [789, 156] width 192 height 28
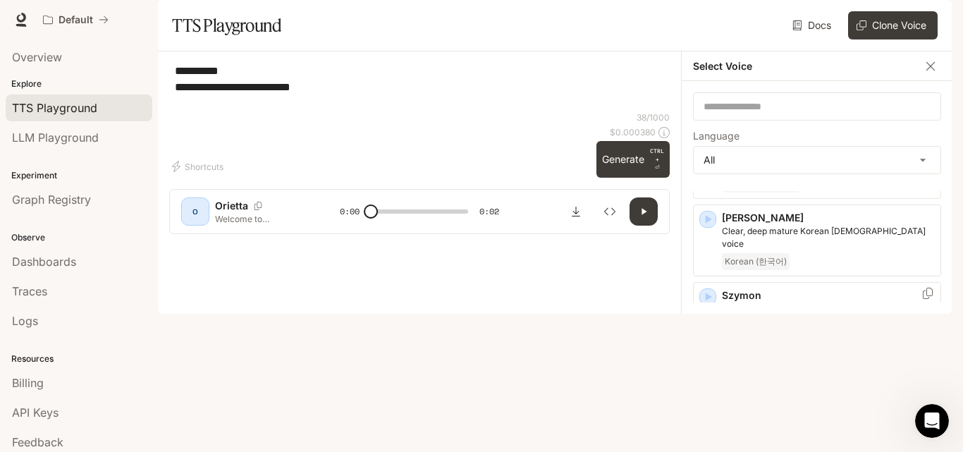
scroll to position [2891, 0]
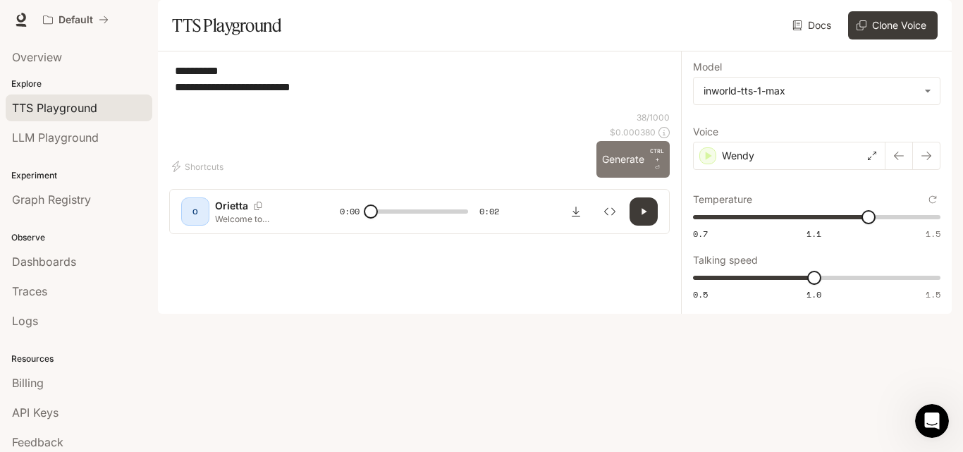
click at [608, 178] on button "Generate CTRL + ⏎" at bounding box center [633, 159] width 73 height 37
click at [776, 170] on div "Wendy" at bounding box center [789, 156] width 192 height 28
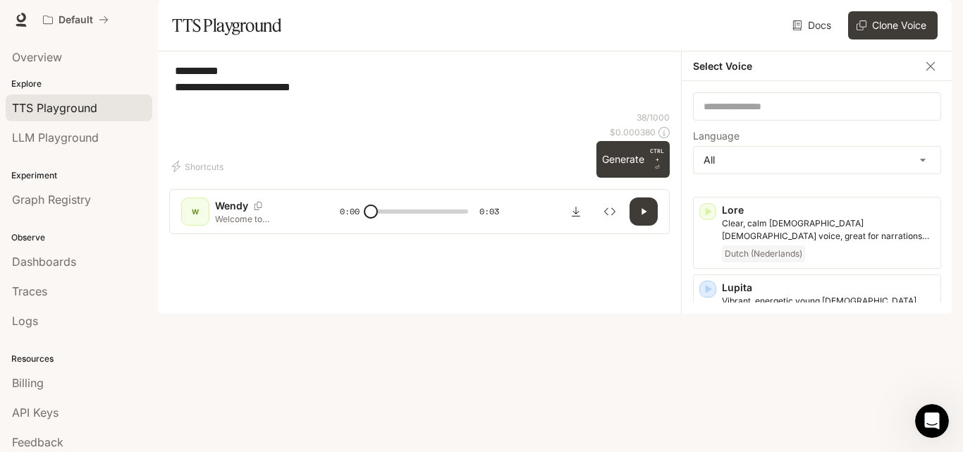
scroll to position [1692, 0]
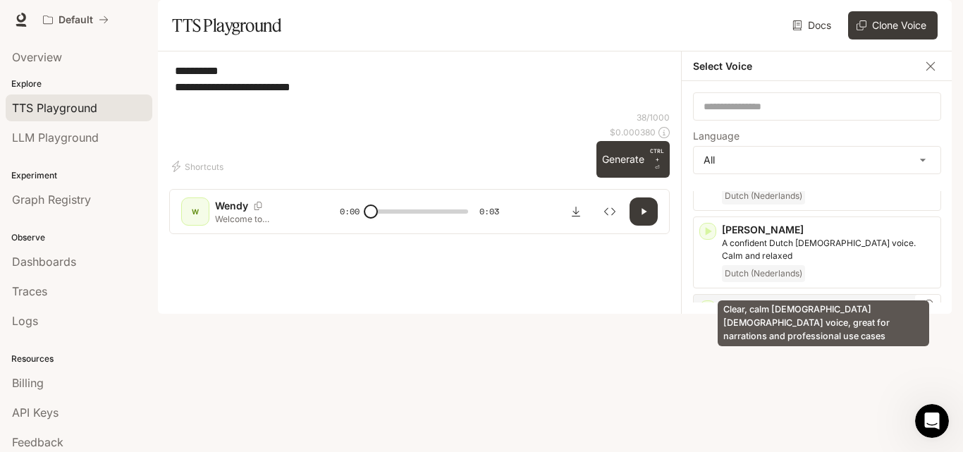
click at [736, 314] on p "Clear, calm [DEMOGRAPHIC_DATA] [DEMOGRAPHIC_DATA] voice, great for narrations a…" at bounding box center [828, 326] width 213 height 25
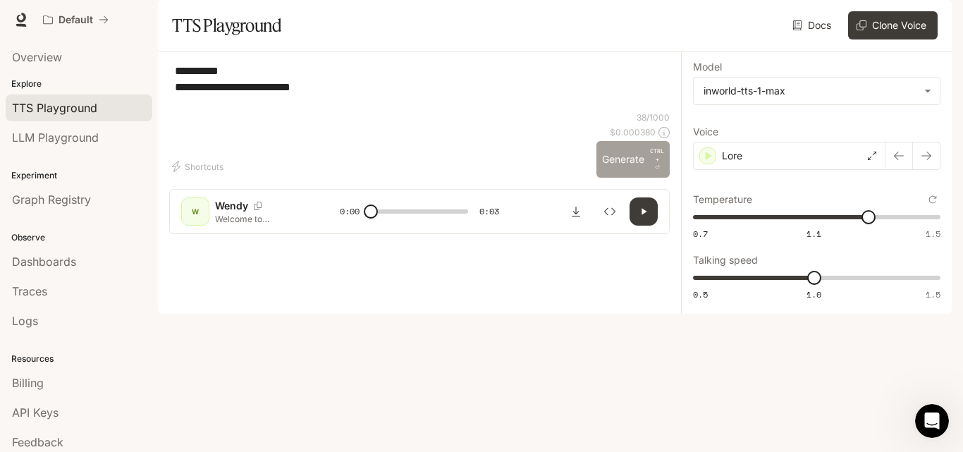
click at [630, 178] on button "Generate CTRL + ⏎" at bounding box center [633, 159] width 73 height 37
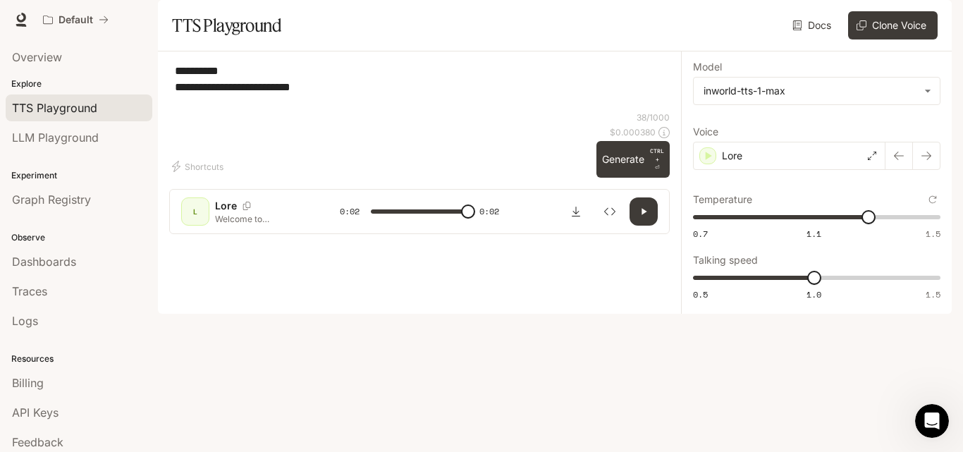
type input "*"
click at [176, 111] on textarea "**********" at bounding box center [419, 87] width 489 height 49
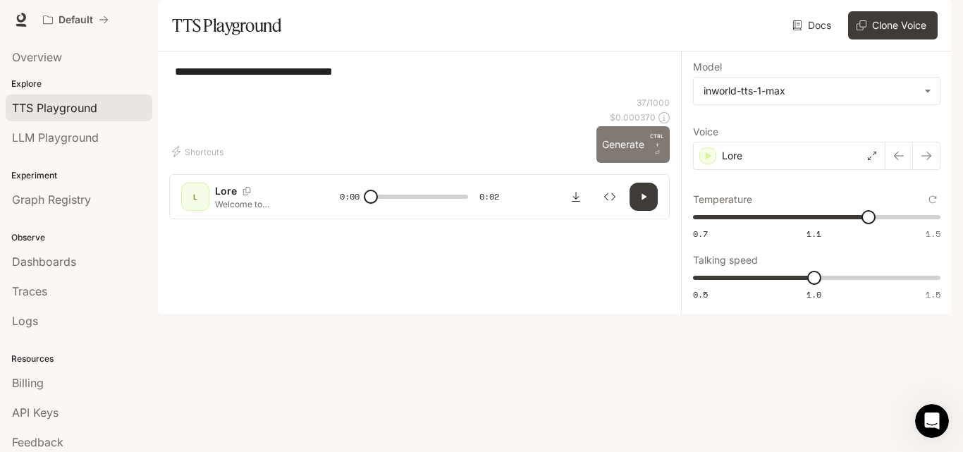
type textarea "**********"
click at [609, 163] on button "Generate CTRL + ⏎" at bounding box center [633, 144] width 73 height 37
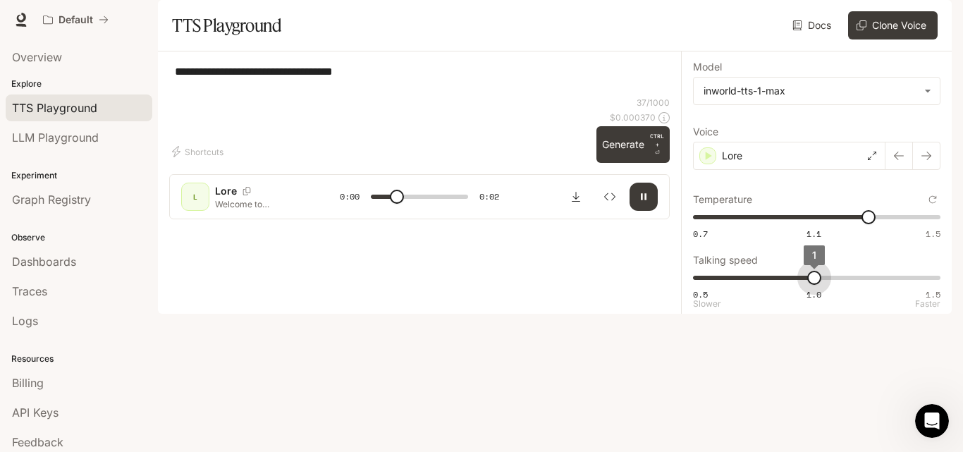
type input "***"
drag, startPoint x: 816, startPoint y: 322, endPoint x: 871, endPoint y: 324, distance: 54.4
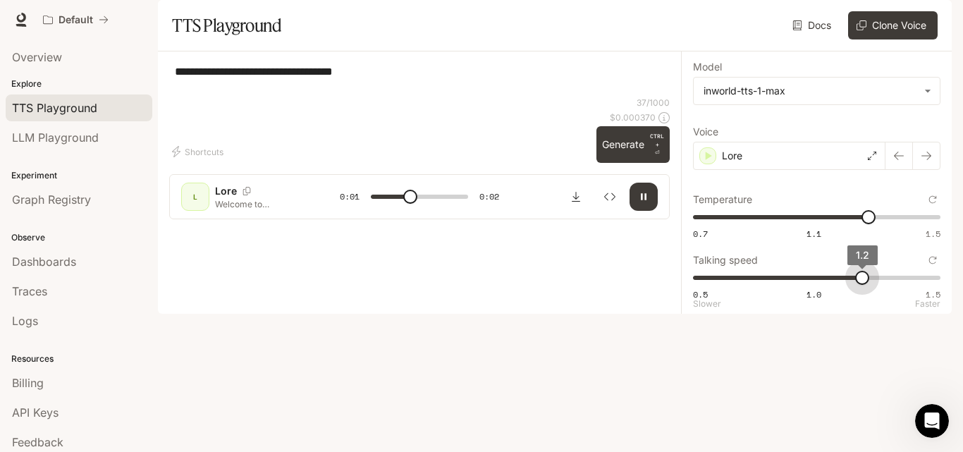
click at [869, 285] on span "1.2" at bounding box center [862, 278] width 14 height 14
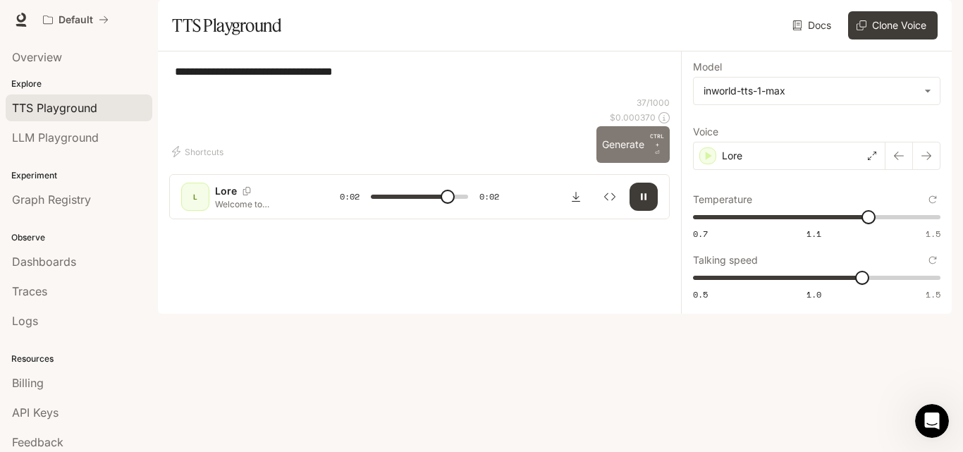
click at [646, 163] on button "Generate CTRL + ⏎" at bounding box center [633, 144] width 73 height 37
click at [763, 170] on div "Lore" at bounding box center [789, 156] width 192 height 28
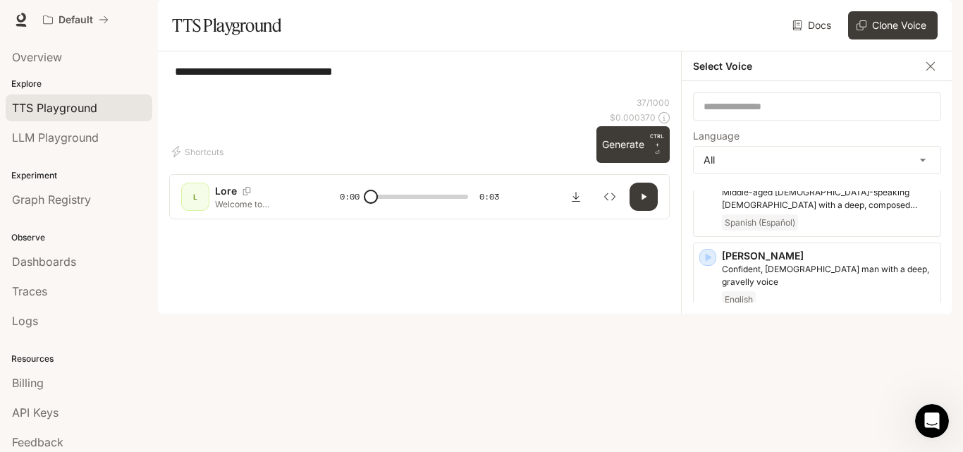
scroll to position [2583, 0]
click at [707, 321] on div "[PERSON_NAME]-talking young adult woman, with a questioning and curious [PERSON…" at bounding box center [817, 357] width 248 height 72
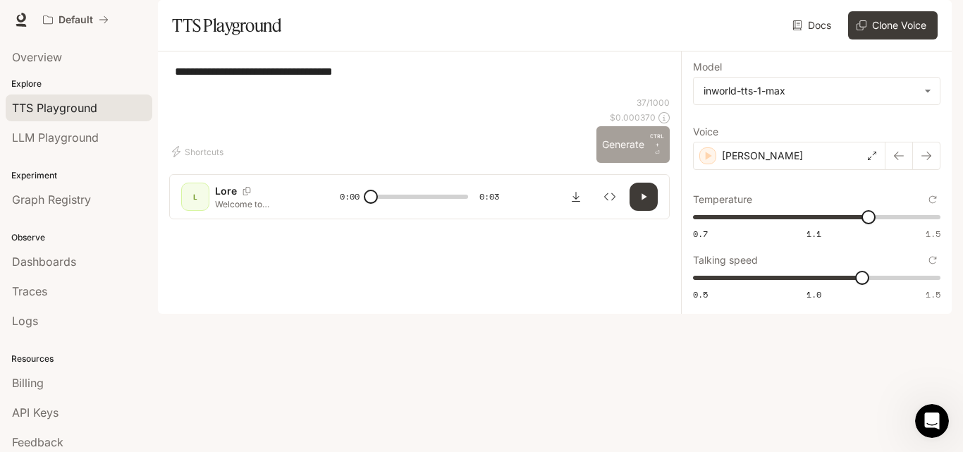
click at [633, 163] on button "Generate CTRL + ⏎" at bounding box center [633, 144] width 73 height 37
click at [752, 170] on div "[PERSON_NAME]" at bounding box center [789, 156] width 192 height 28
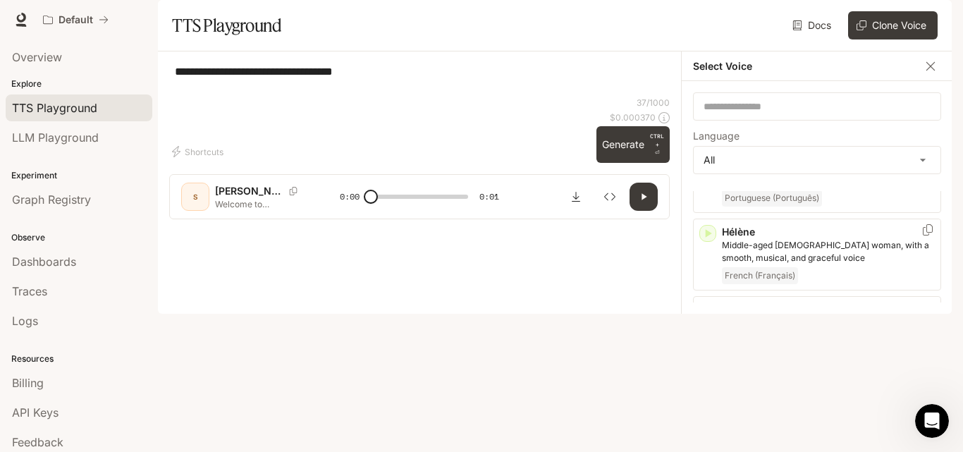
scroll to position [1269, 0]
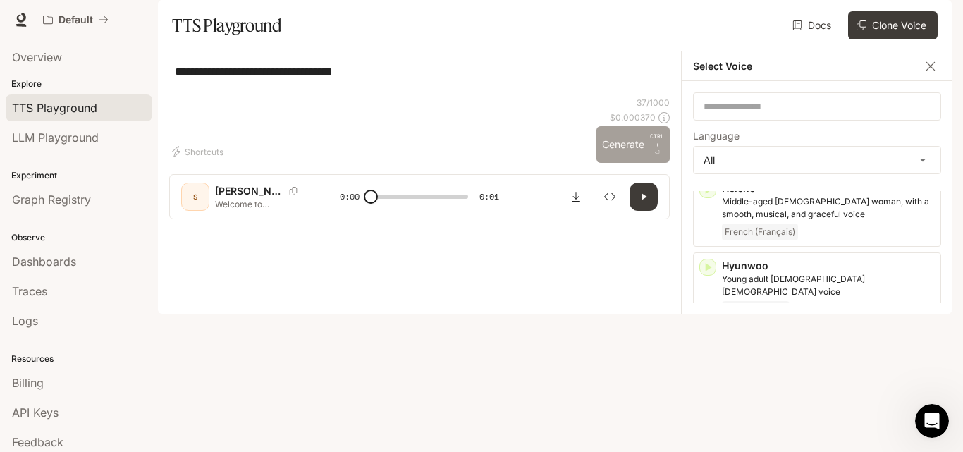
click at [642, 163] on button "Generate CTRL + ⏎" at bounding box center [633, 144] width 73 height 37
click at [709, 338] on icon "button" at bounding box center [708, 345] width 14 height 14
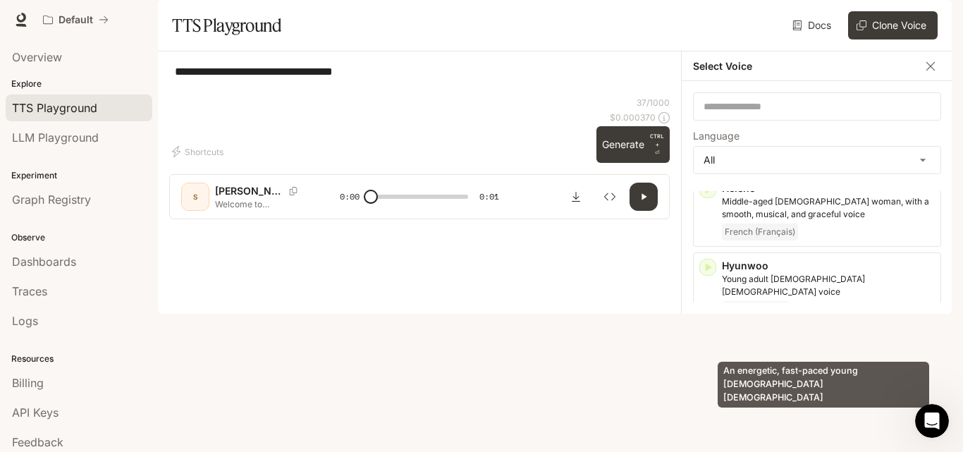
click at [761, 350] on p "An energetic, fast-paced young [DEMOGRAPHIC_DATA] [DEMOGRAPHIC_DATA]" at bounding box center [828, 362] width 213 height 25
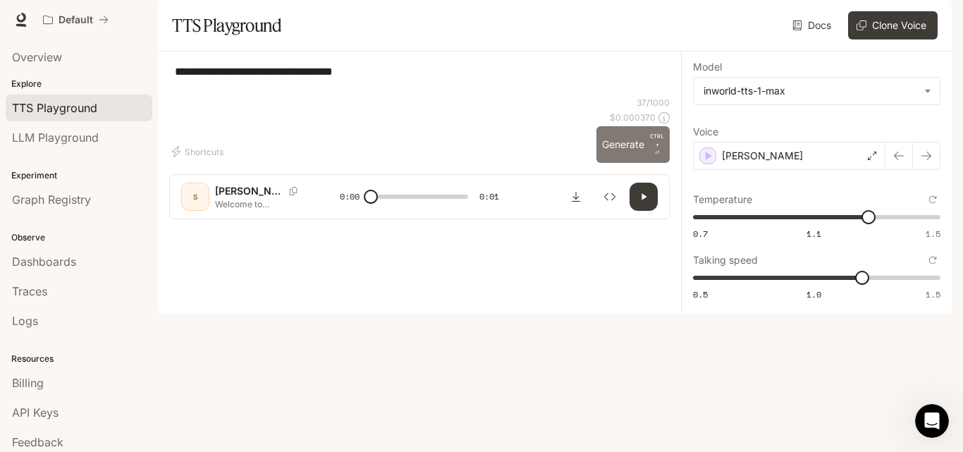
click at [650, 157] on p "CTRL + ⏎" at bounding box center [657, 144] width 14 height 25
click at [614, 163] on button "Generate CTRL + ⏎" at bounding box center [633, 144] width 73 height 37
click at [640, 163] on button "Generate CTRL + ⏎" at bounding box center [633, 144] width 73 height 37
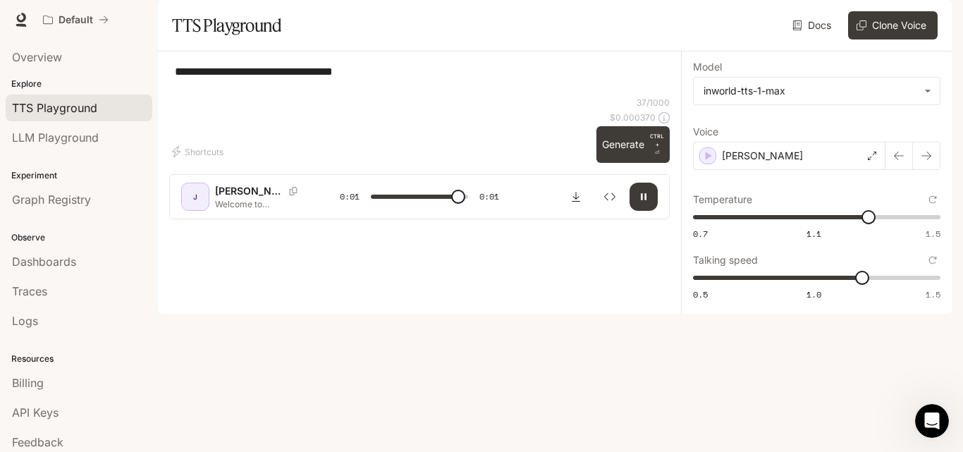
type input "*"
